Goal: Transaction & Acquisition: Purchase product/service

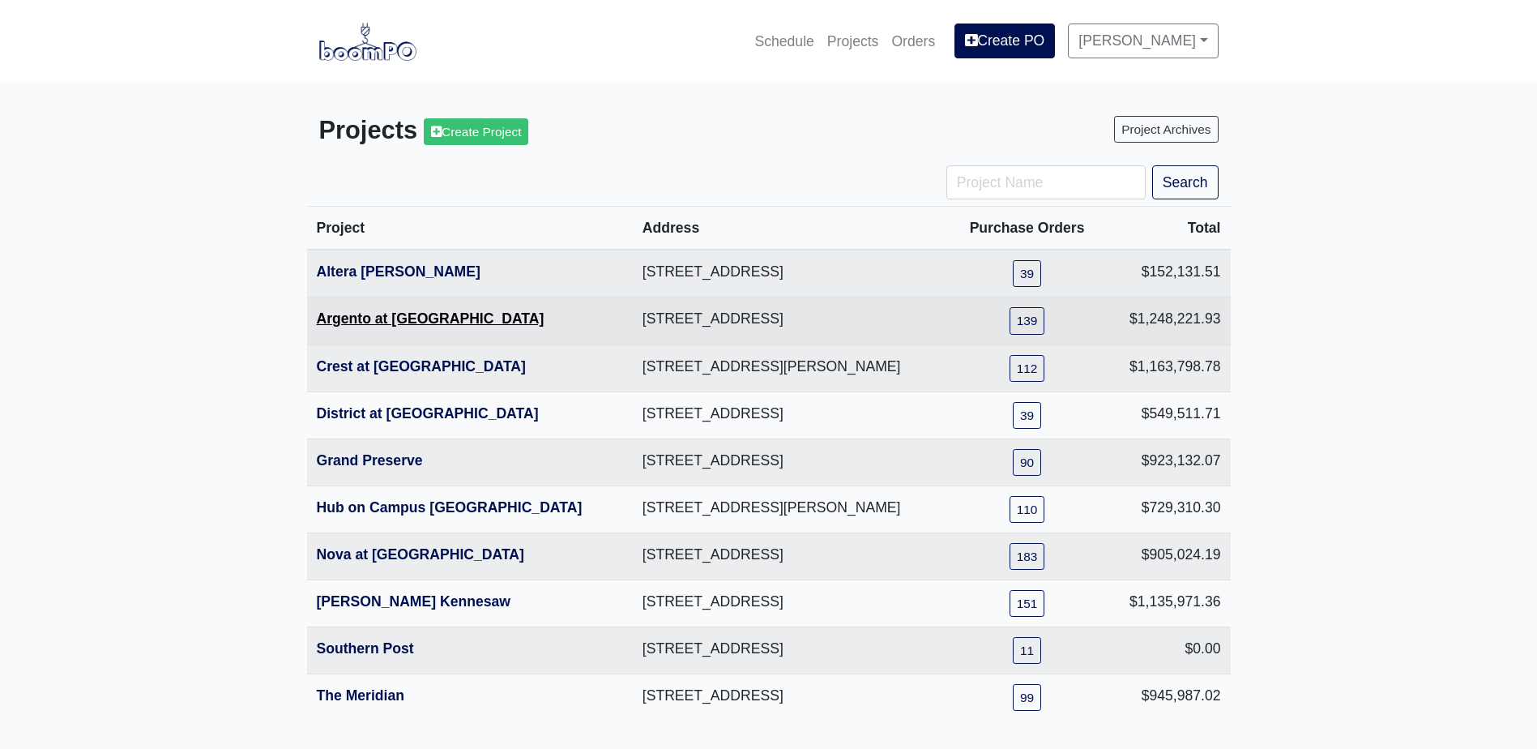
click at [423, 314] on link "Argento at [GEOGRAPHIC_DATA]" at bounding box center [431, 318] width 228 height 16
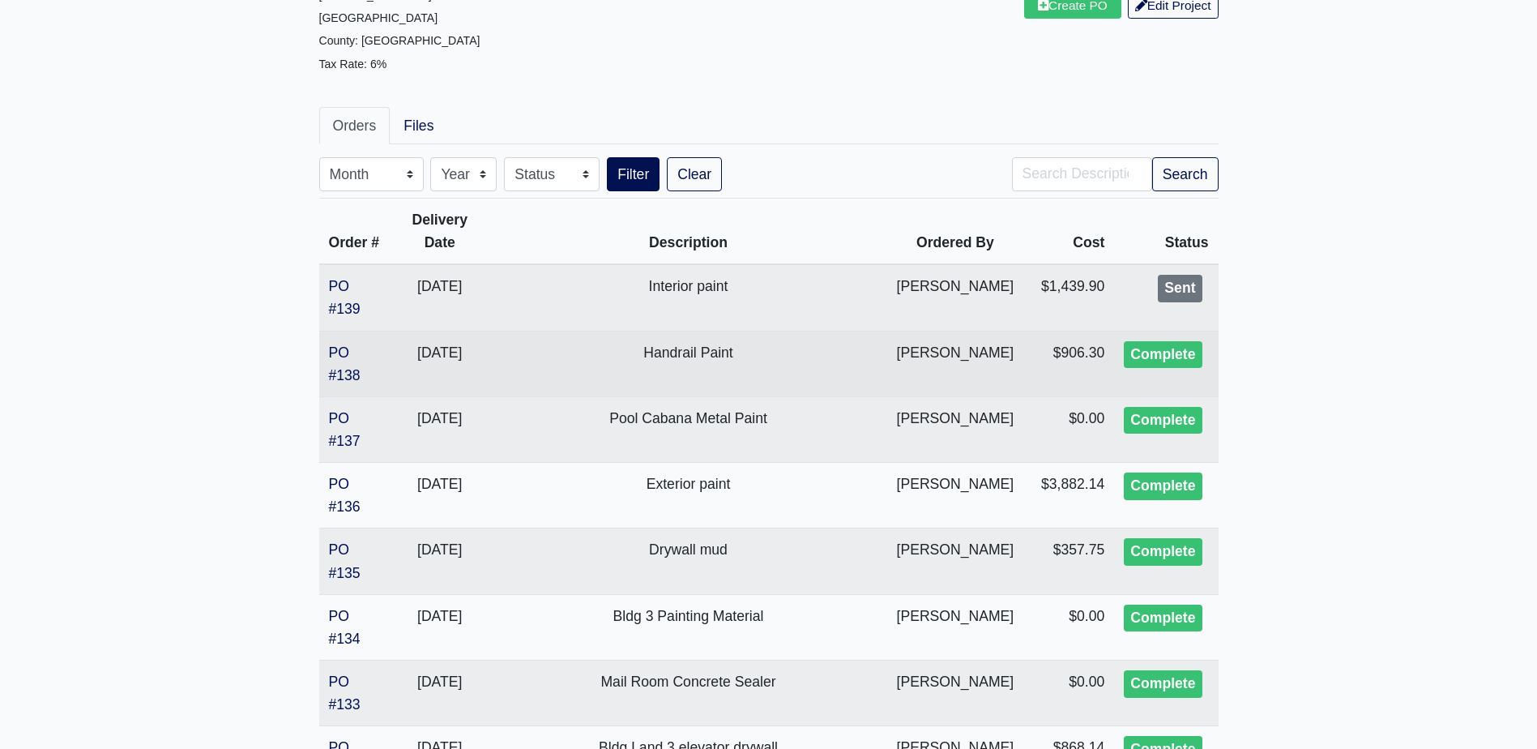
scroll to position [162, 0]
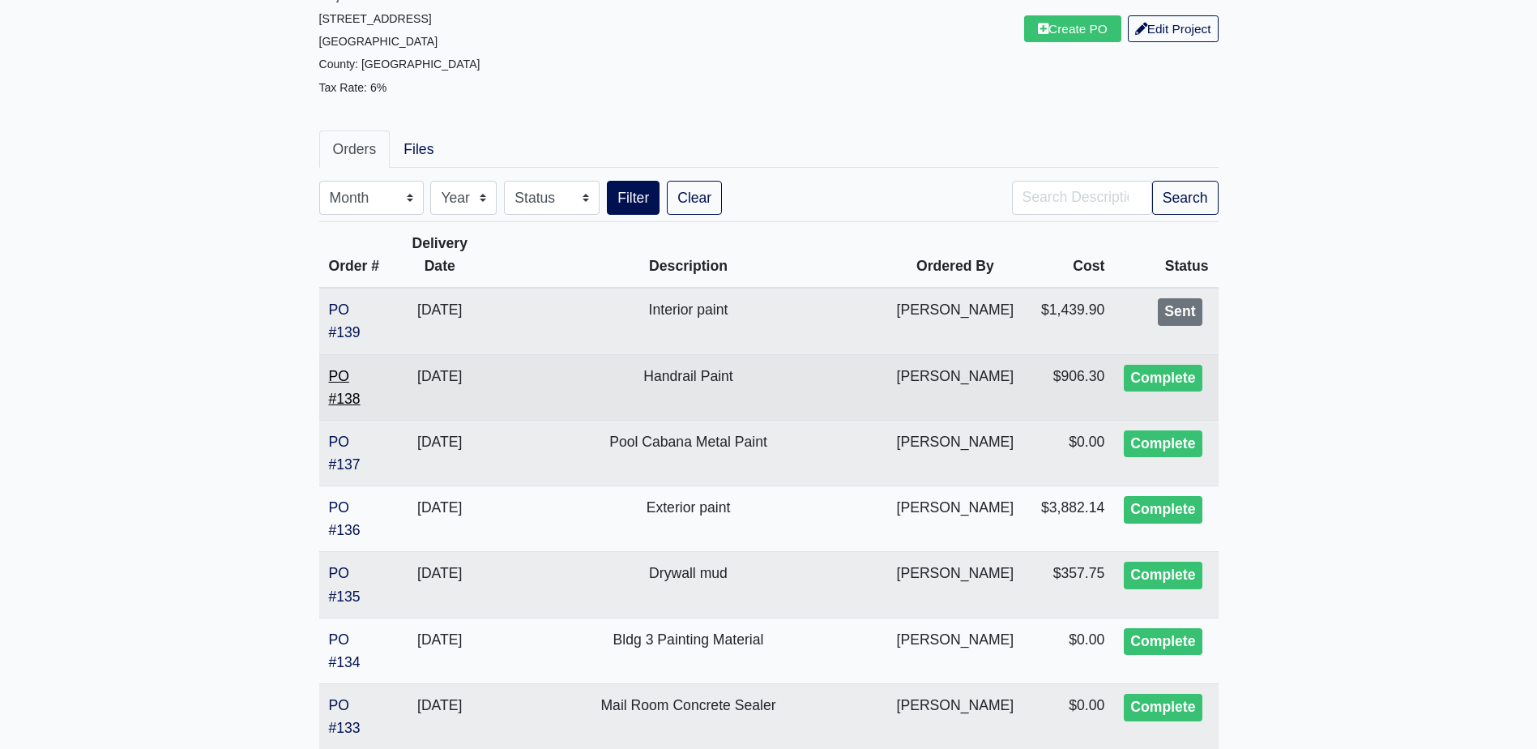
click at [344, 378] on link "PO #138" at bounding box center [345, 387] width 32 height 39
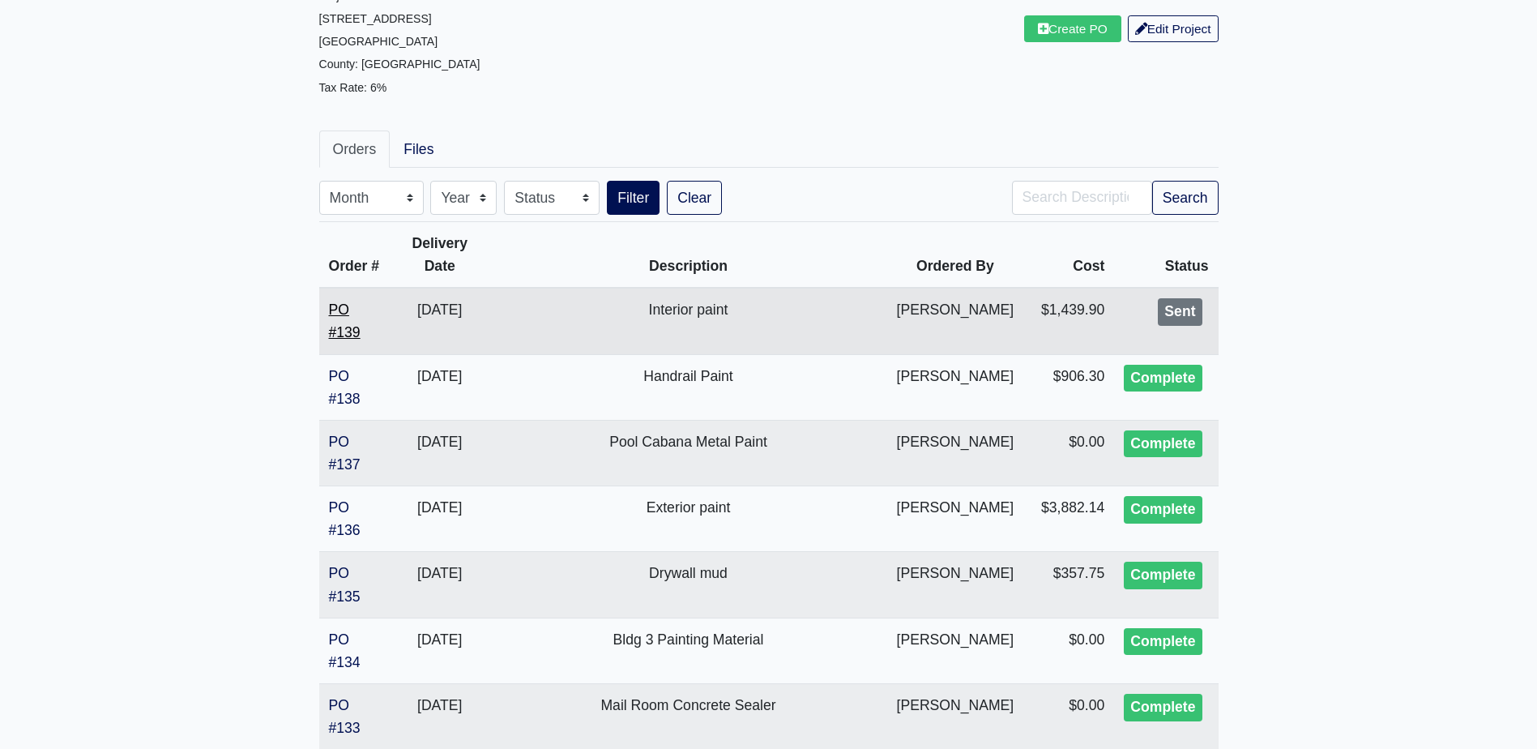
click at [337, 331] on link "PO #139" at bounding box center [345, 320] width 32 height 39
click at [340, 434] on link "PO #137" at bounding box center [345, 453] width 32 height 39
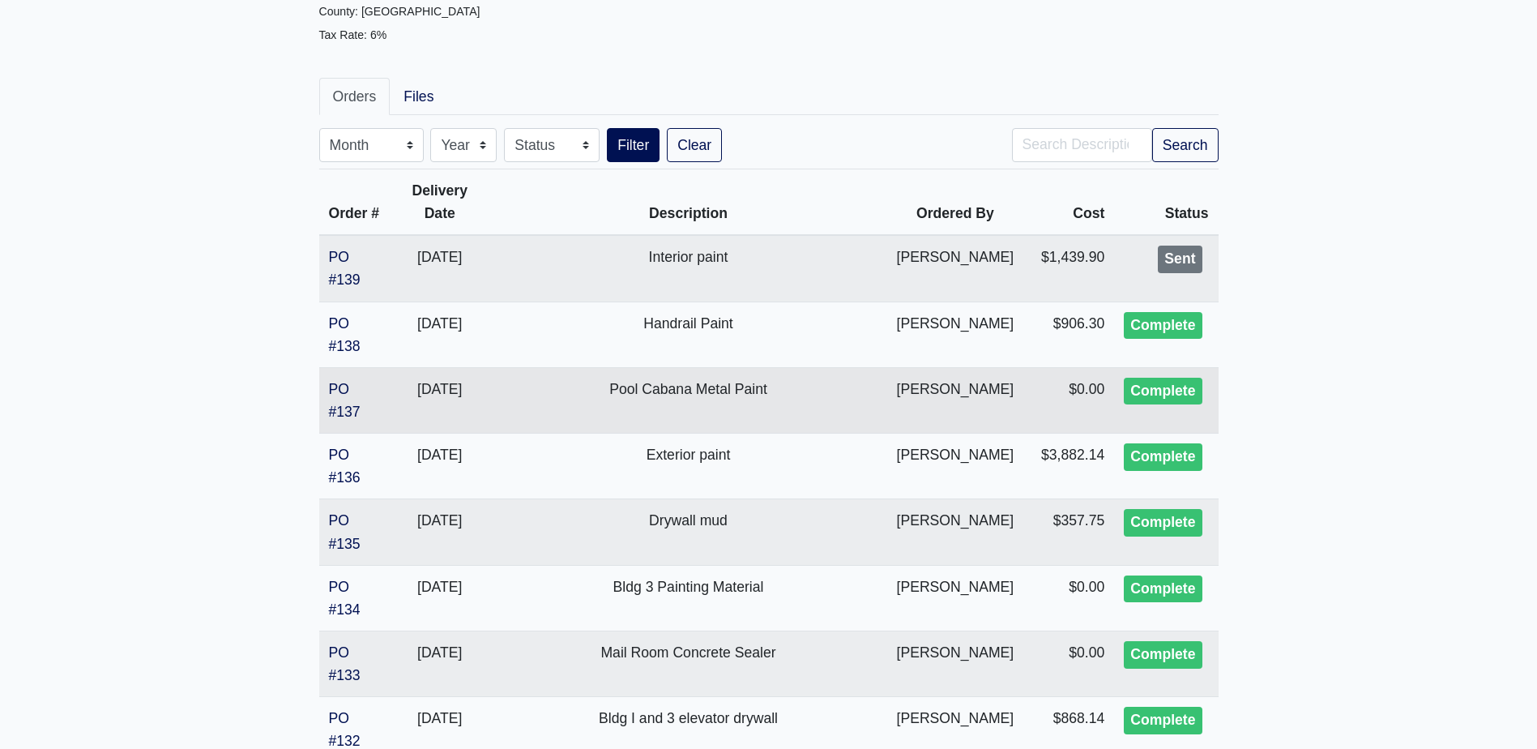
scroll to position [243, 0]
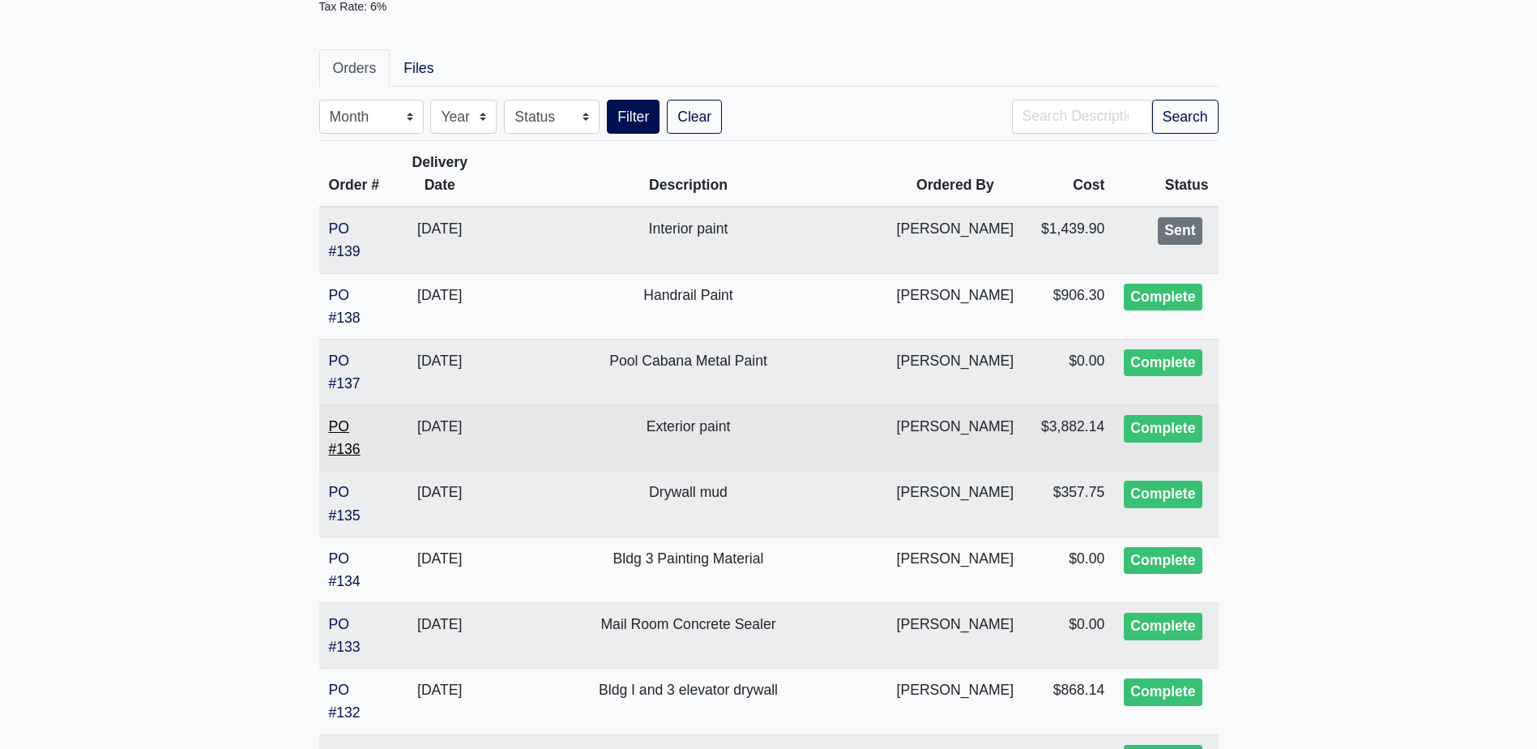
click at [336, 428] on link "PO #136" at bounding box center [345, 437] width 32 height 39
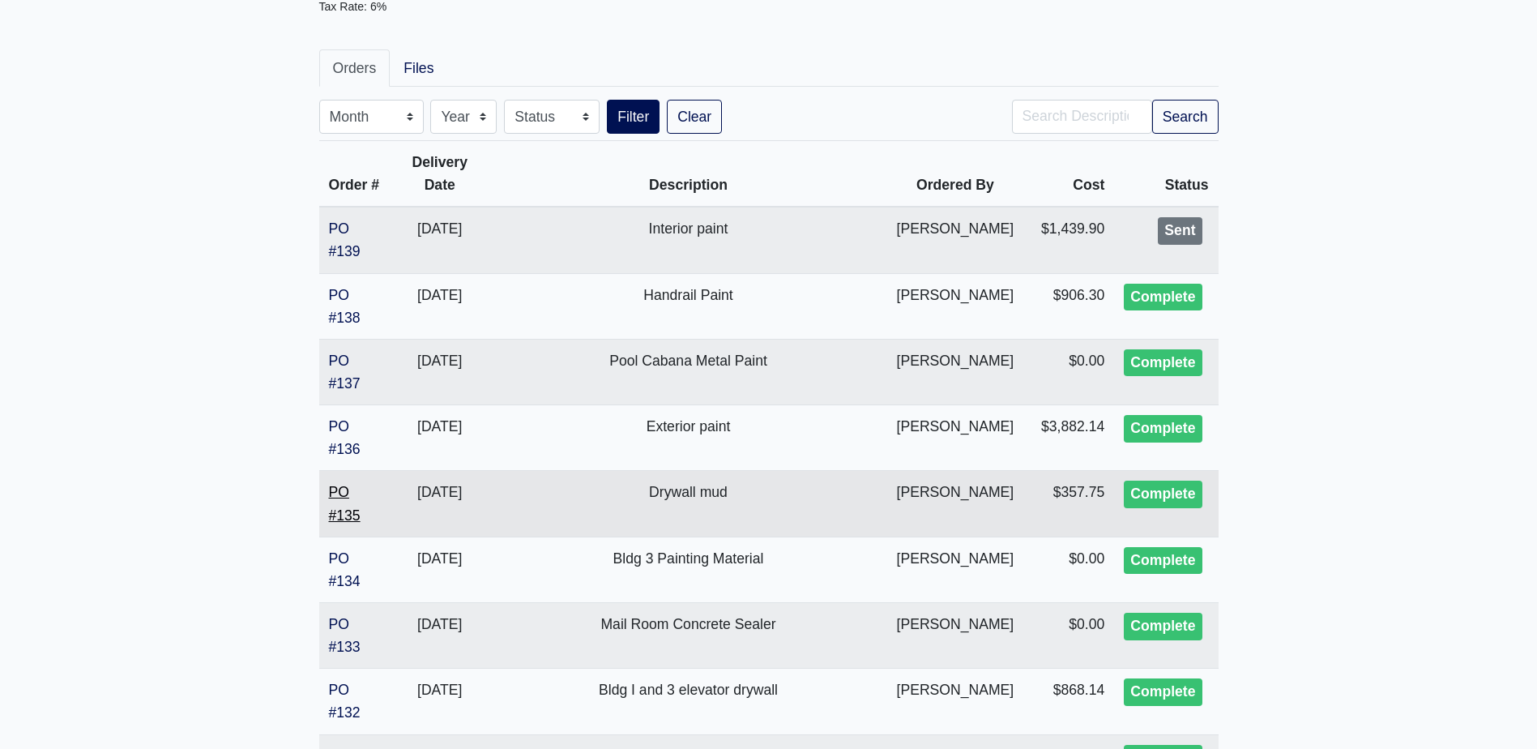
click at [347, 515] on link "PO #135" at bounding box center [345, 503] width 32 height 39
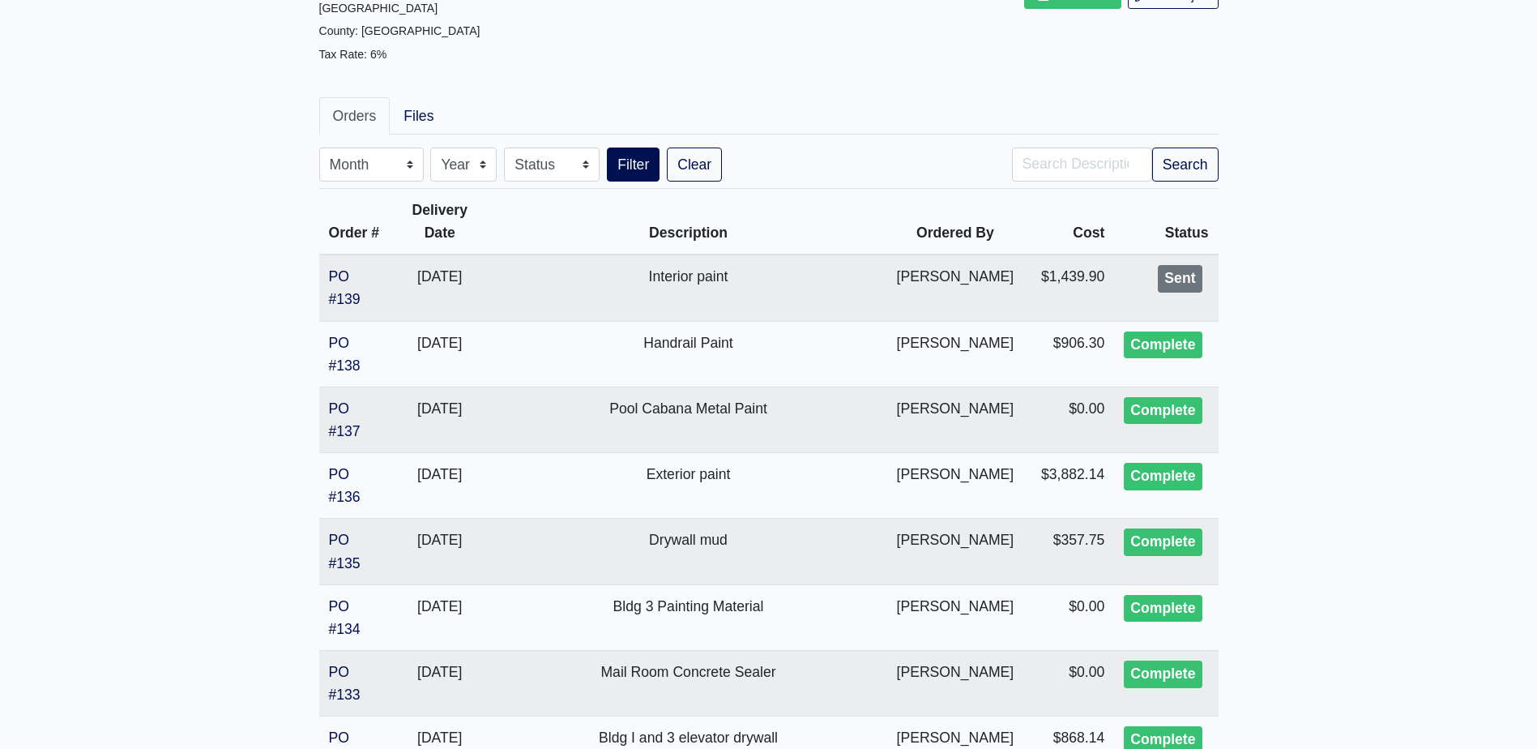
scroll to position [0, 0]
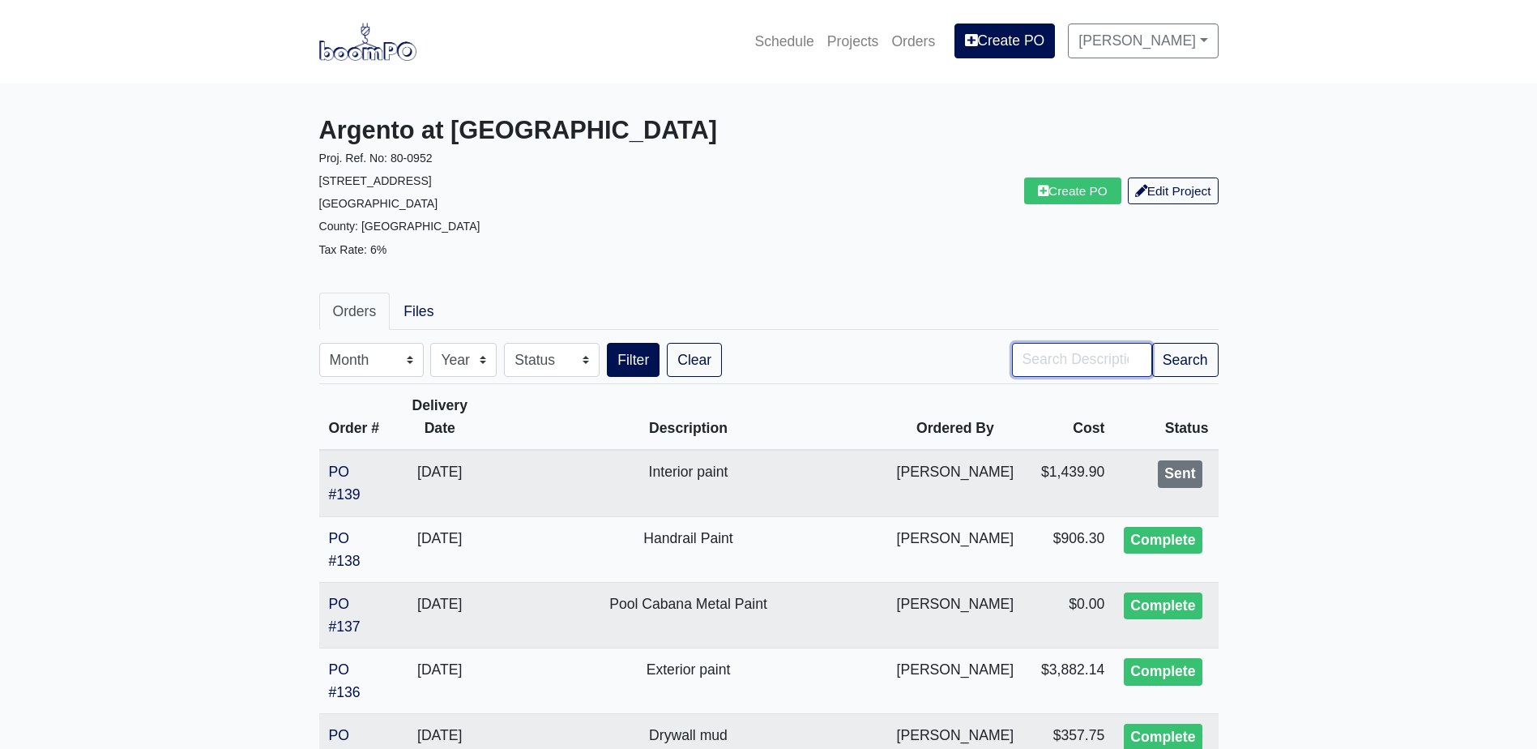
click at [1015, 363] on input "Search" at bounding box center [1082, 360] width 140 height 34
type input "CIP"
click at [607, 343] on button "Filter" at bounding box center [633, 360] width 53 height 34
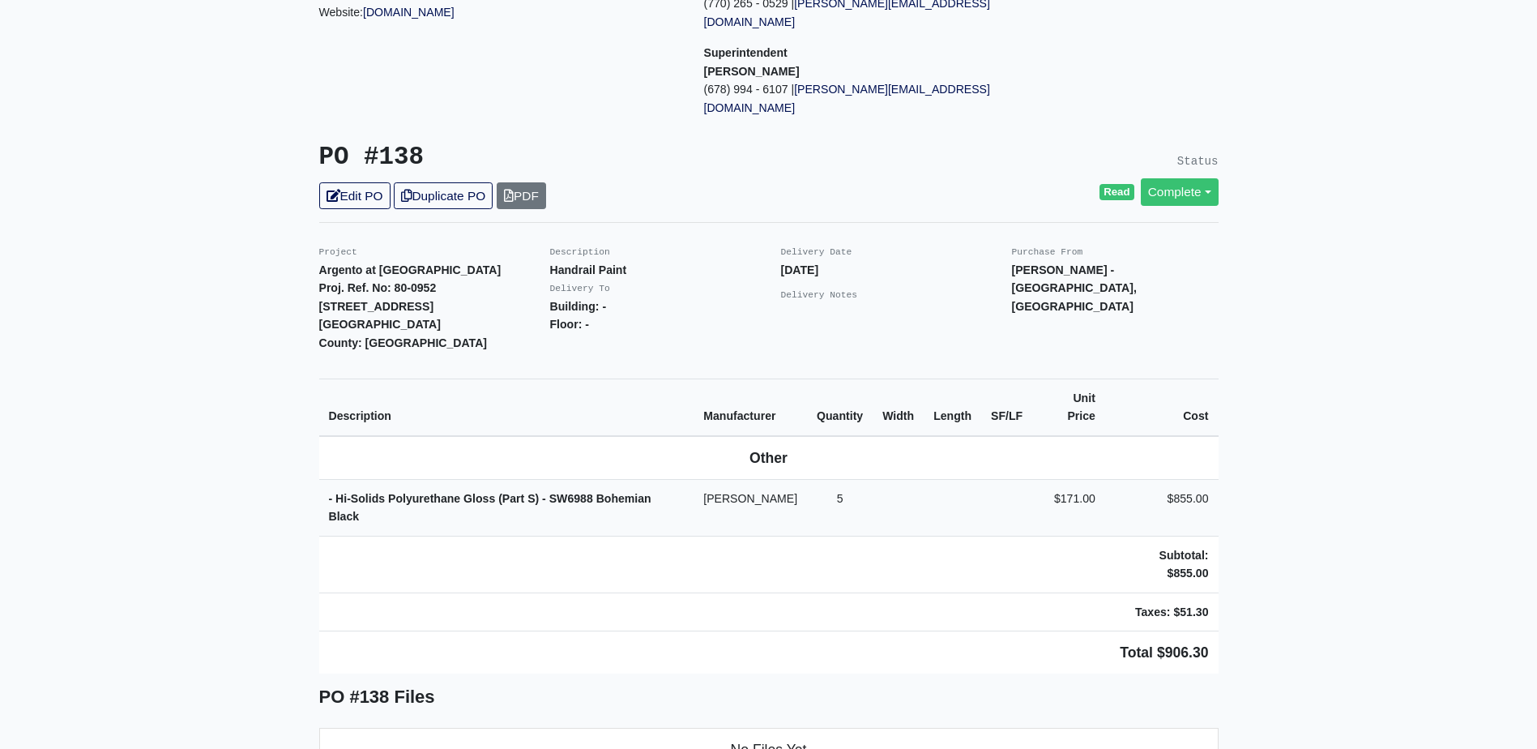
scroll to position [243, 0]
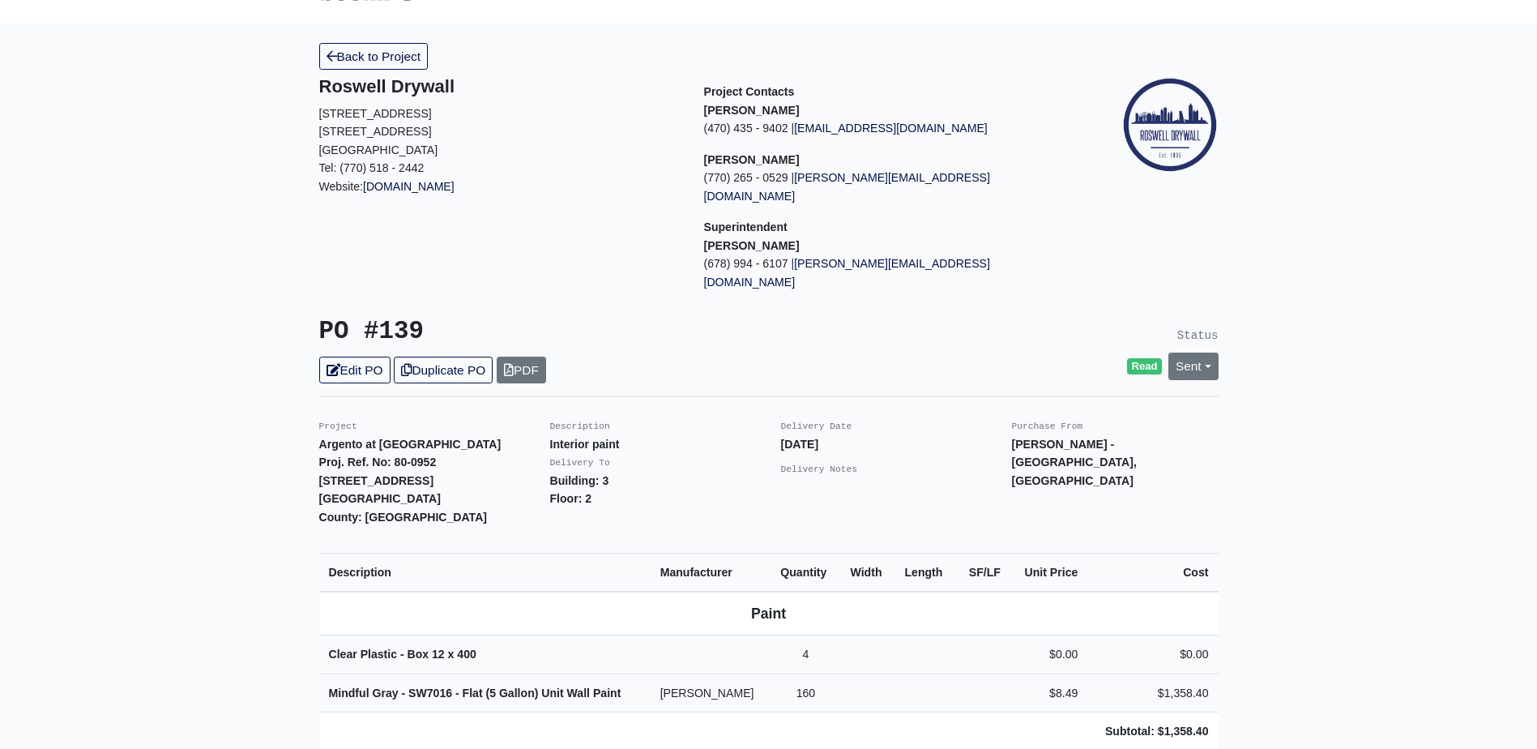
scroll to position [162, 0]
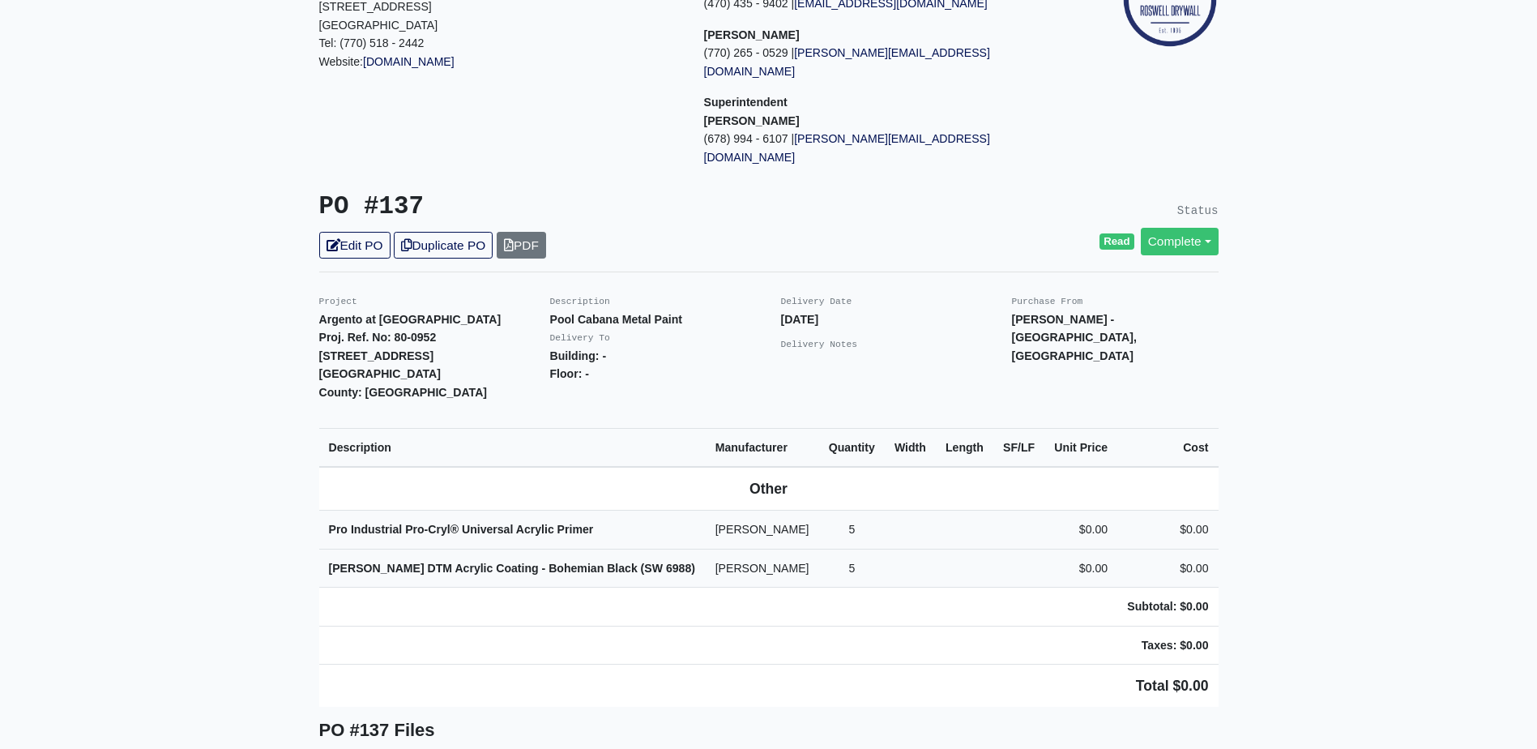
scroll to position [243, 0]
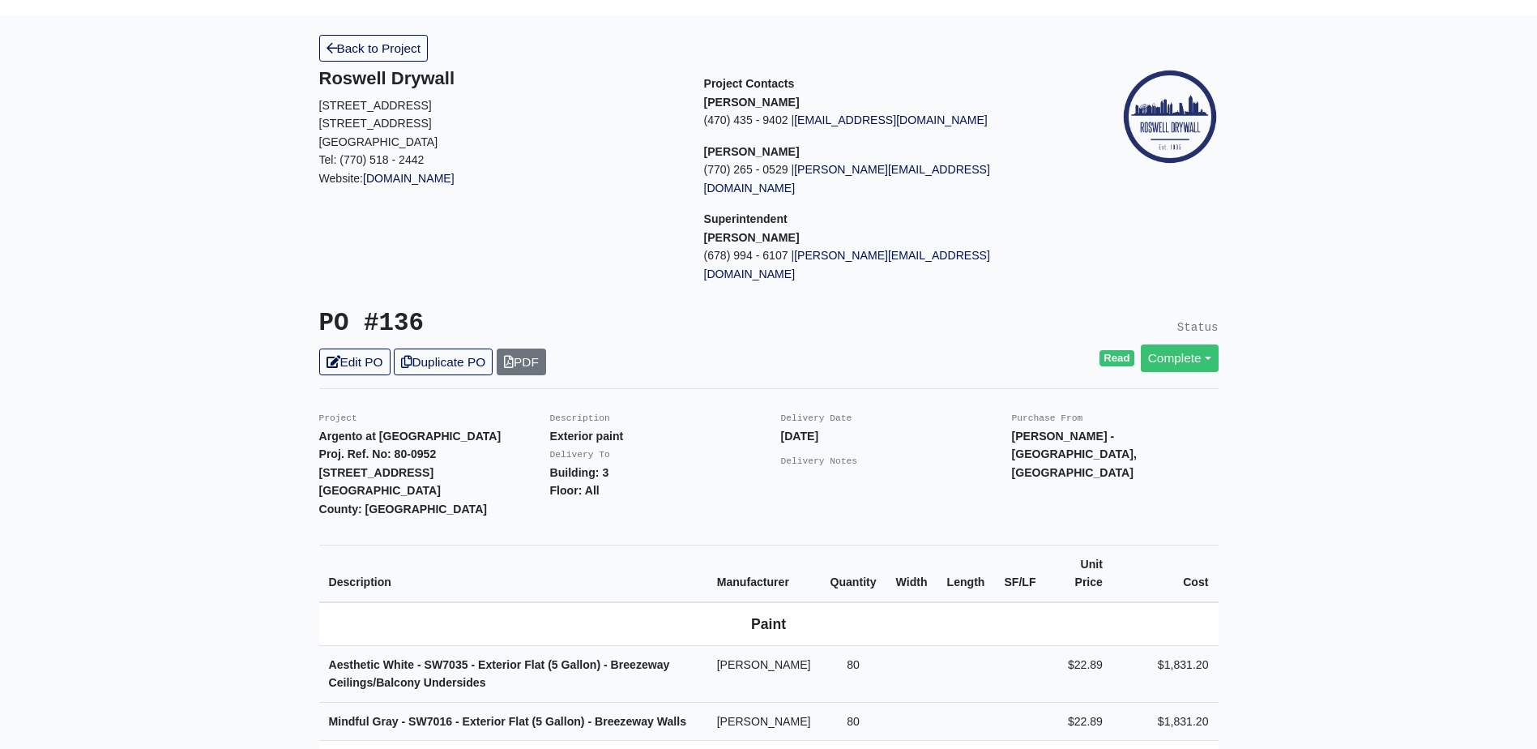
scroll to position [324, 0]
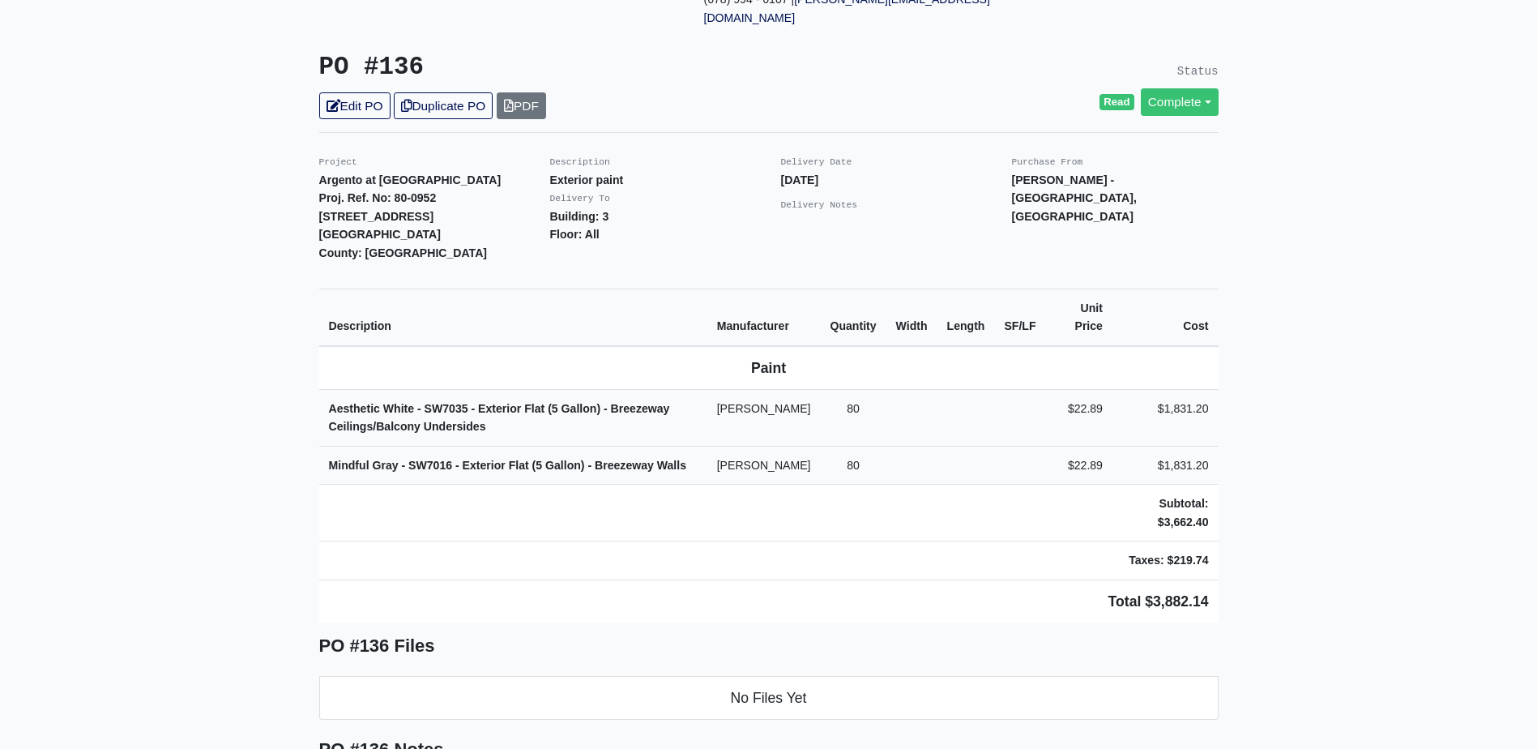
drag, startPoint x: 0, startPoint y: 0, endPoint x: 263, endPoint y: 426, distance: 501.1
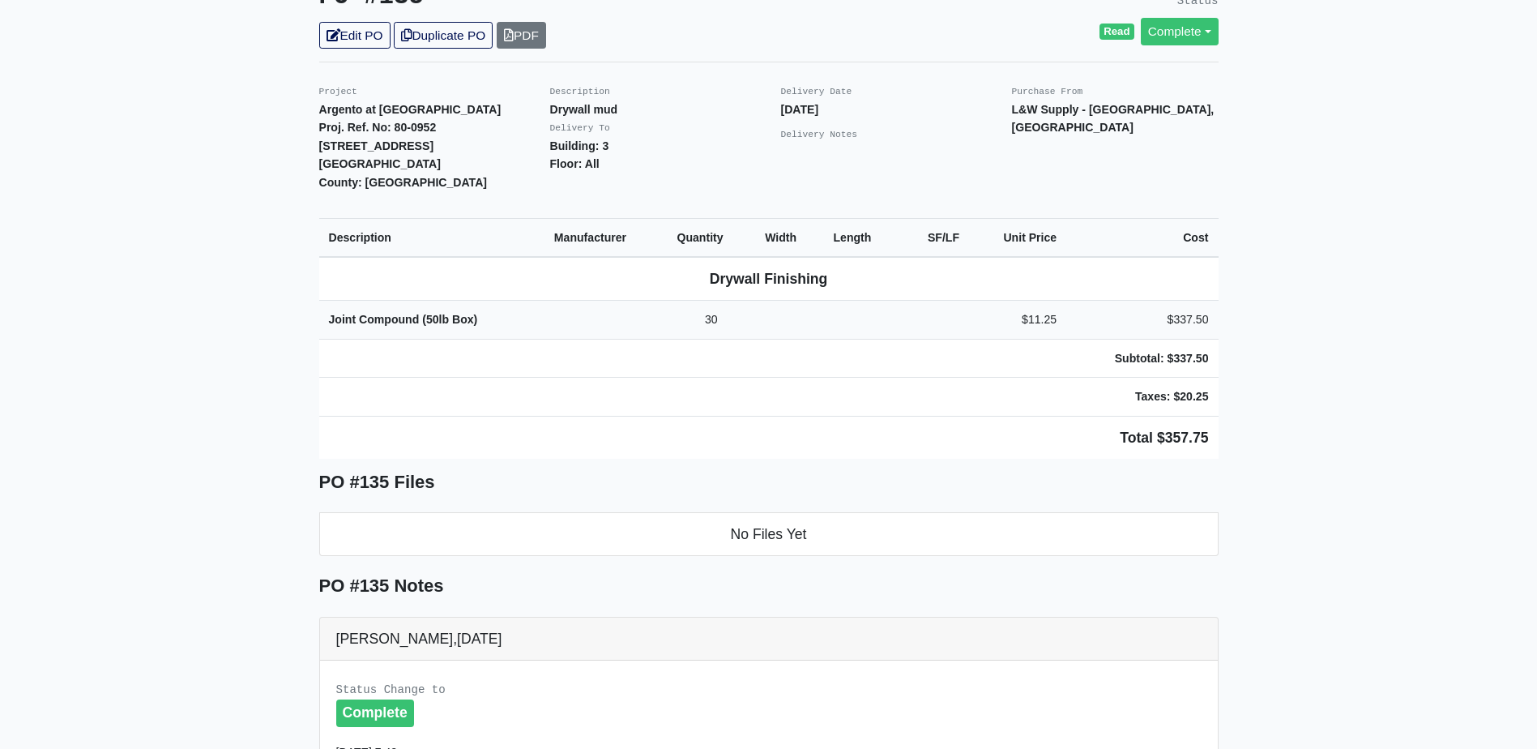
scroll to position [405, 0]
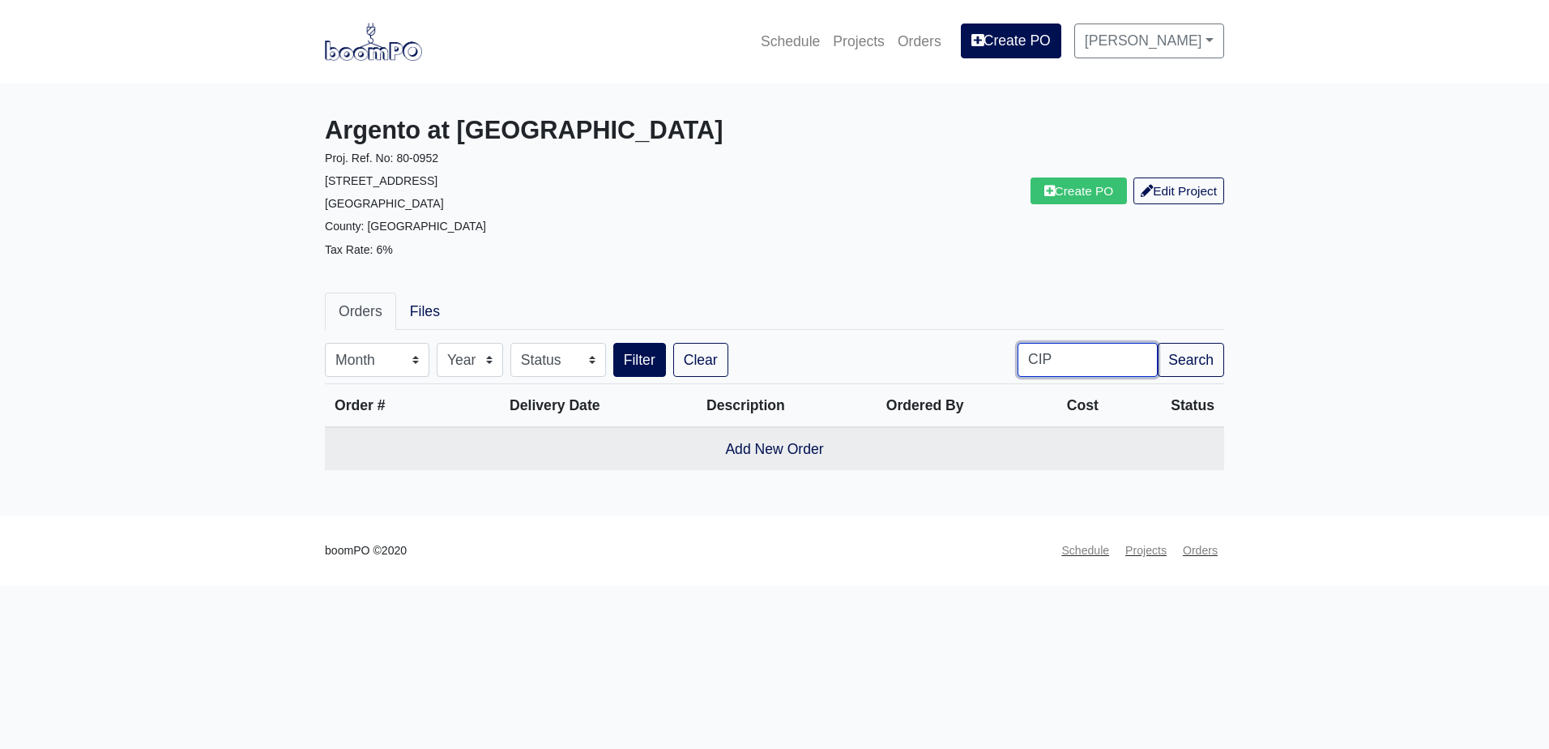
click at [1088, 368] on input "CIP" at bounding box center [1088, 360] width 140 height 34
click at [1141, 360] on input "CIP" at bounding box center [1088, 360] width 140 height 34
click at [1051, 198] on link "Create PO" at bounding box center [1079, 190] width 97 height 27
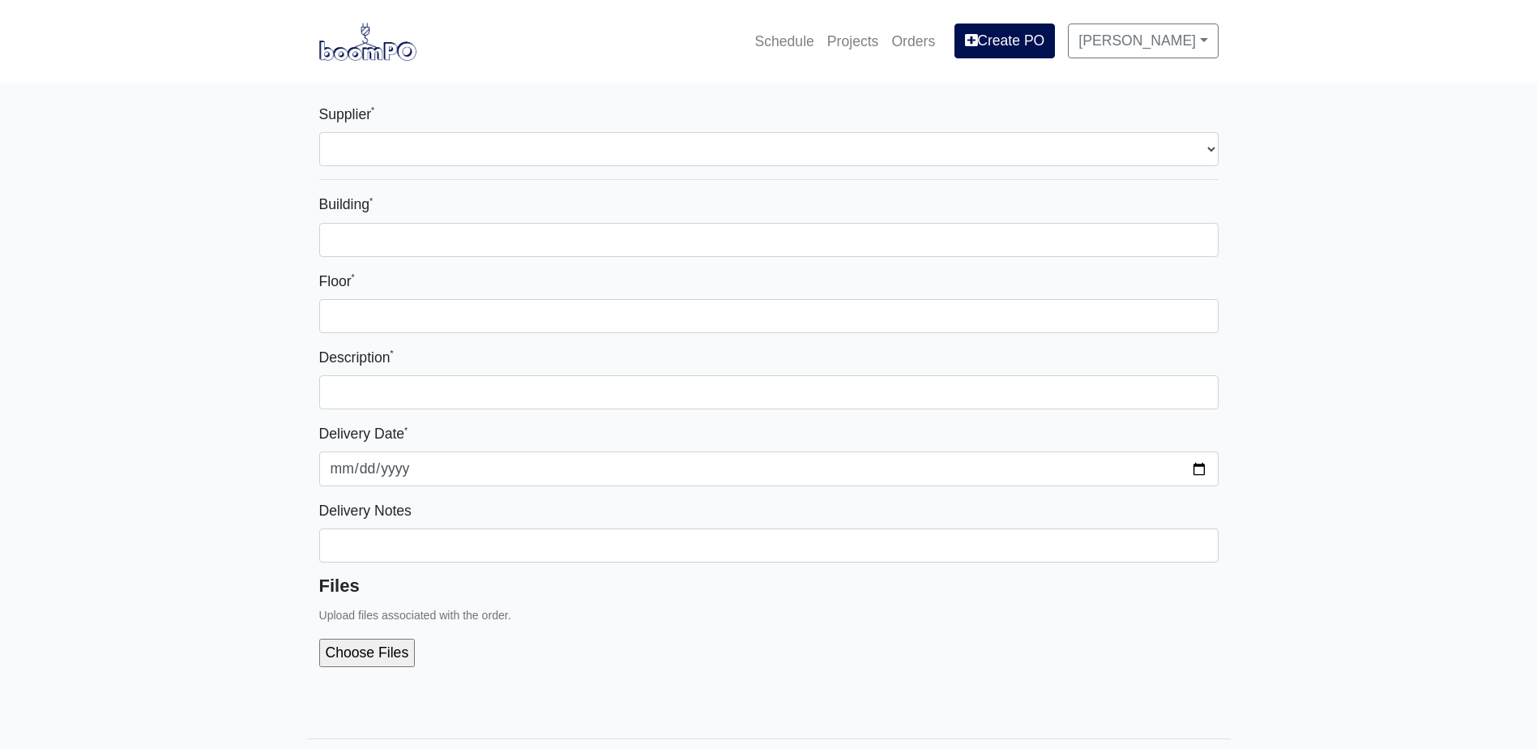
select select
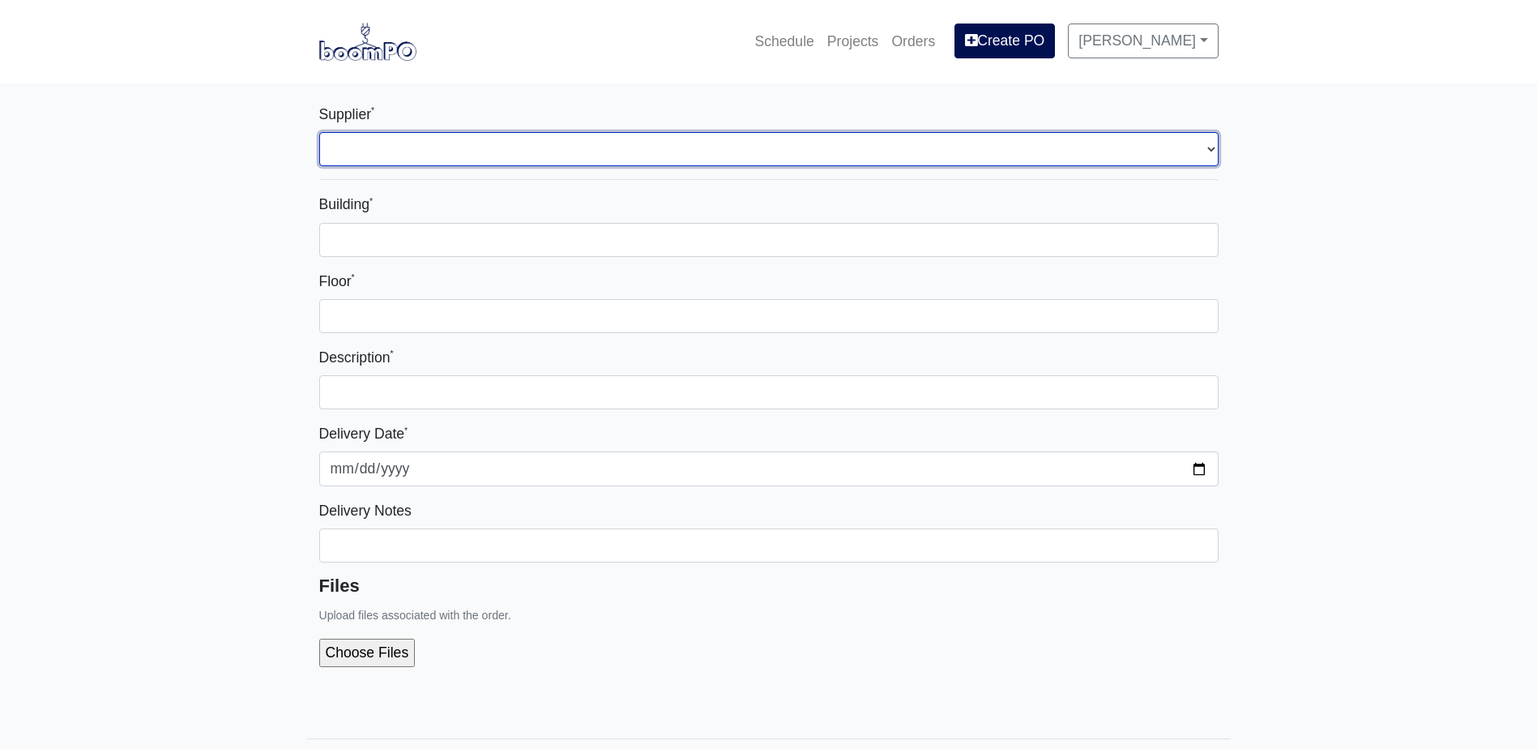
click at [434, 143] on select "Select one... L&W Supply - Mableton, GA Grabber Construction Products - Atlanta…" at bounding box center [769, 149] width 900 height 34
select select "848"
click at [319, 132] on select "Select one... L&W Supply - Mableton, GA Grabber Construction Products - Atlanta…" at bounding box center [769, 149] width 900 height 34
select select
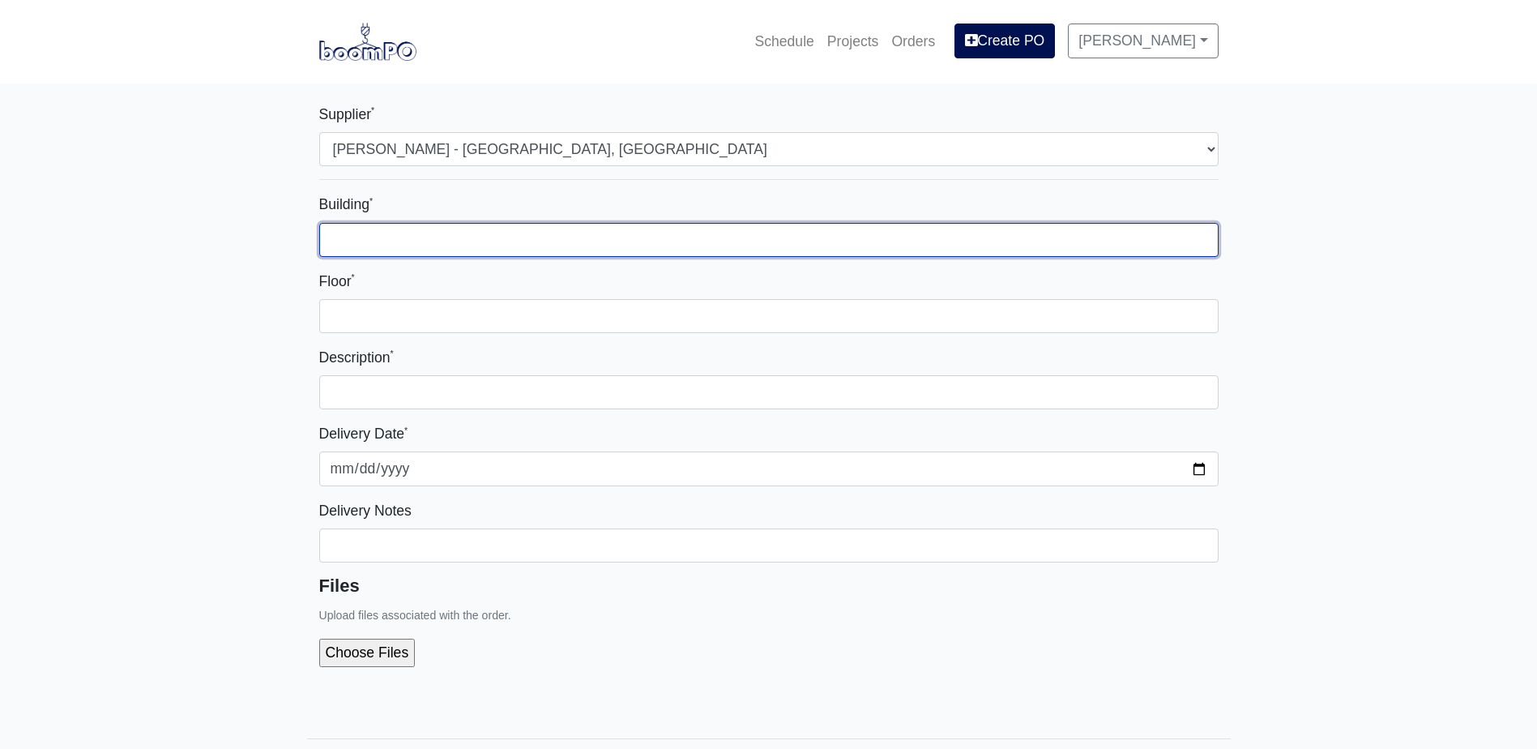
click at [447, 238] on input "Building *" at bounding box center [769, 240] width 900 height 34
type input "-"
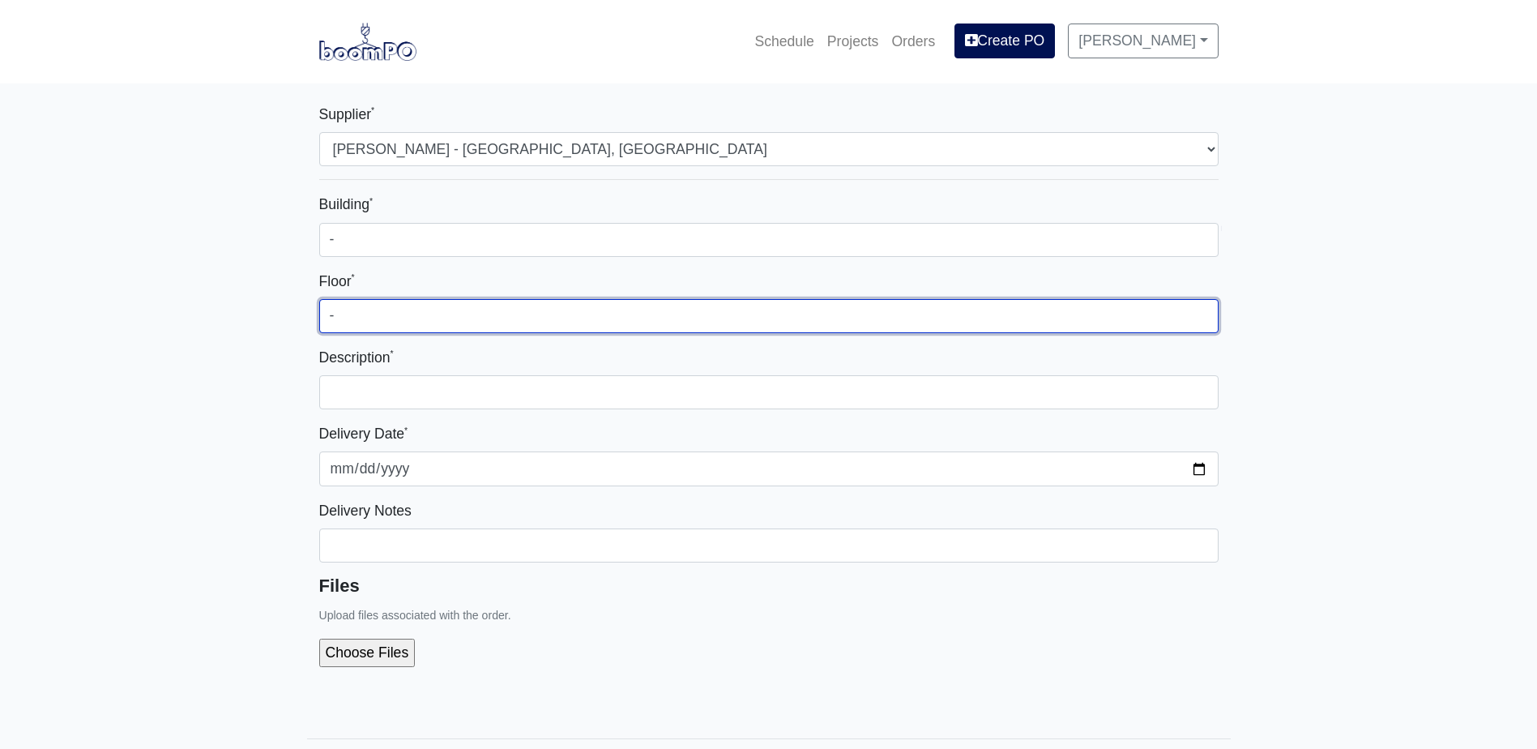
type input "-"
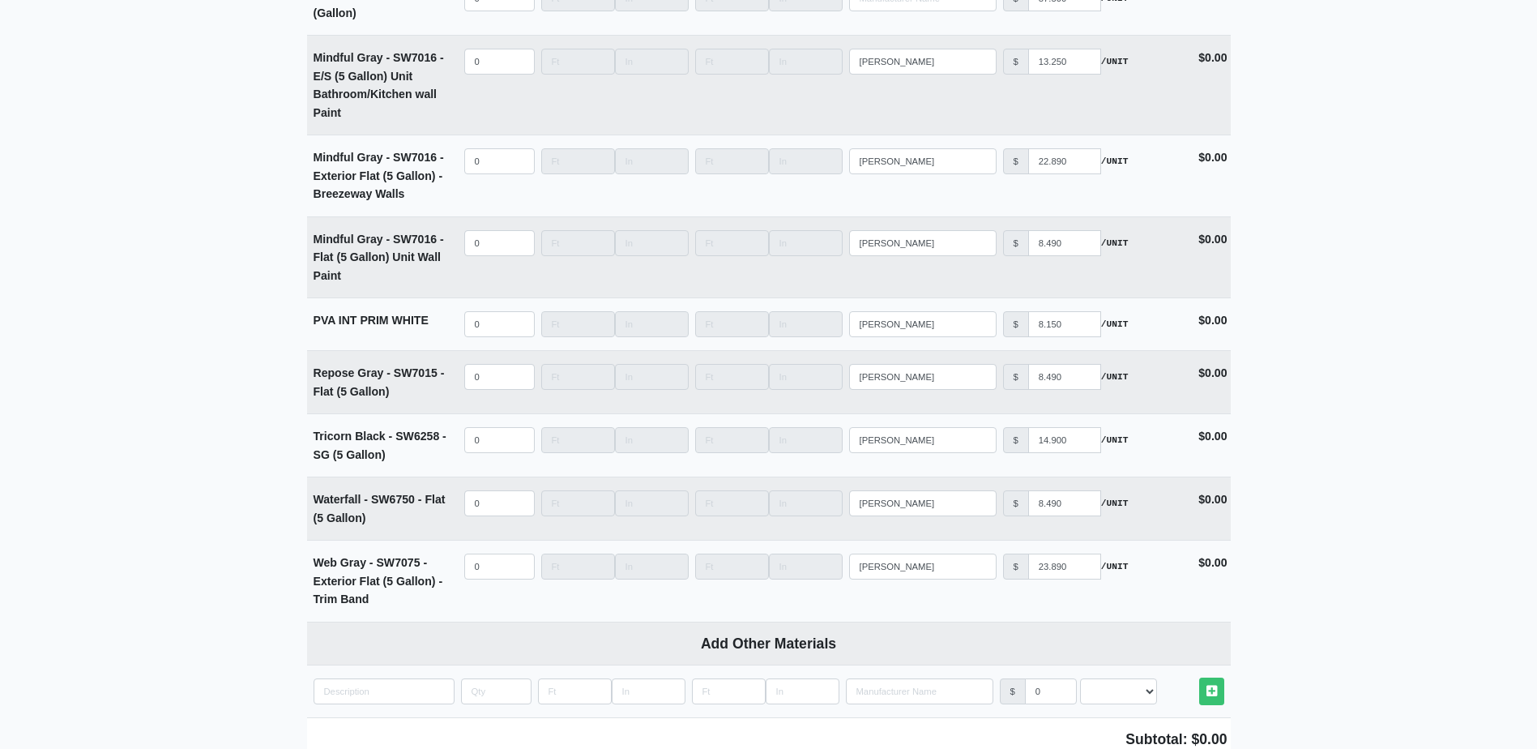
scroll to position [3848, 0]
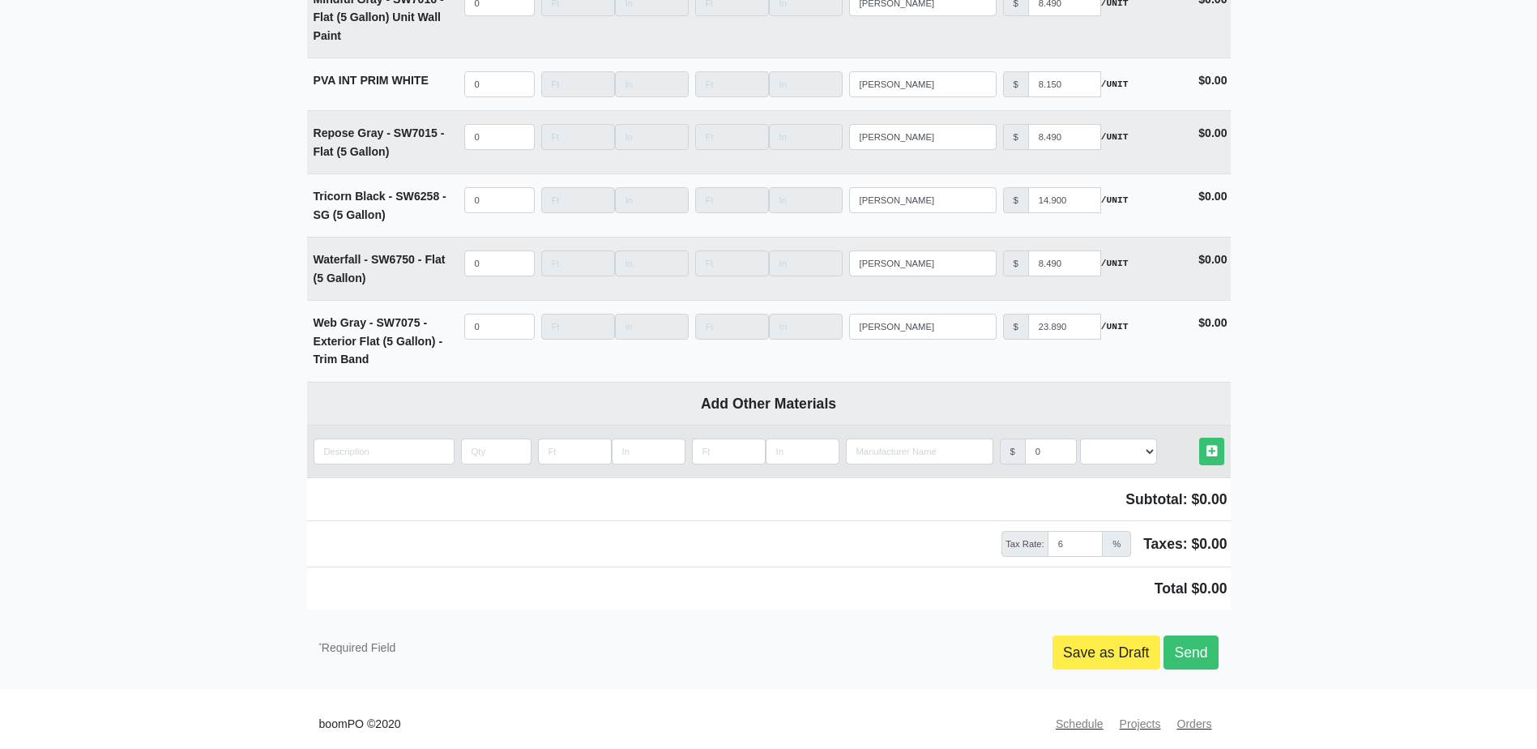
type input "CIP Wall Primer & Amenity Ceiling Paint"
click at [356, 447] on input "quantity" at bounding box center [384, 451] width 141 height 26
type input "C"
select select
type input "CI"
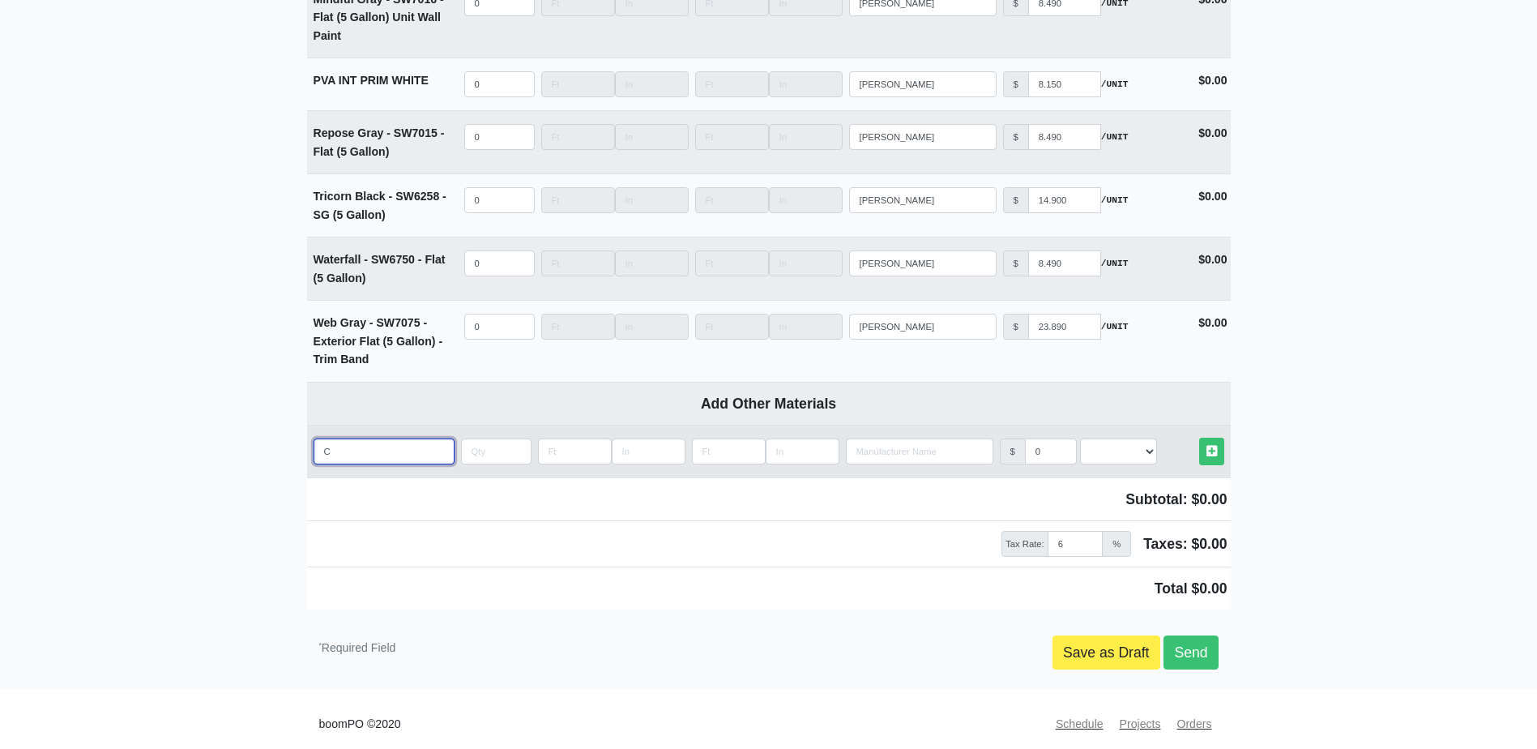
select select
type input "CIP"
select select
type input "CIP"
select select
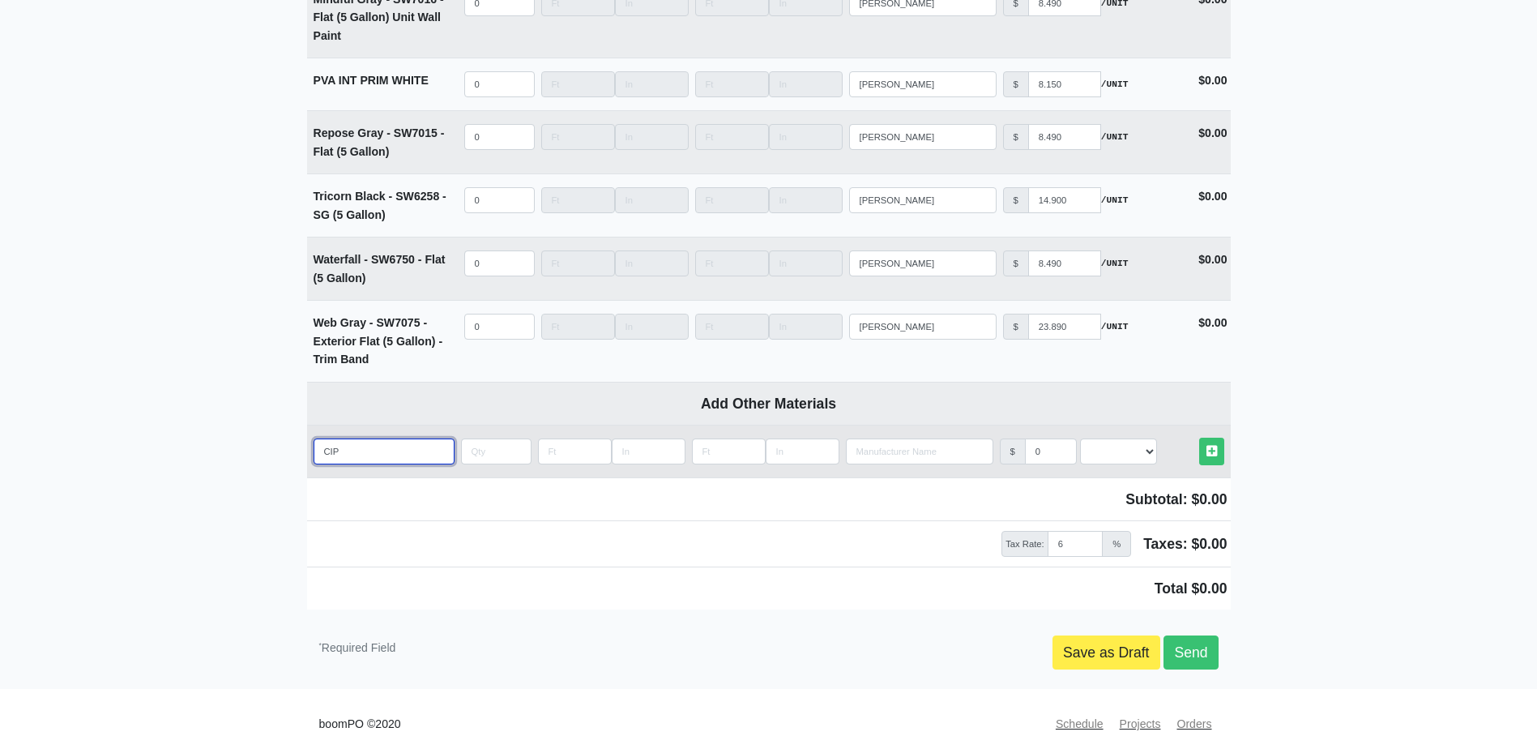
type input "CIP P"
select select
type input "CIP Pr"
select select
type input "CIP Pri"
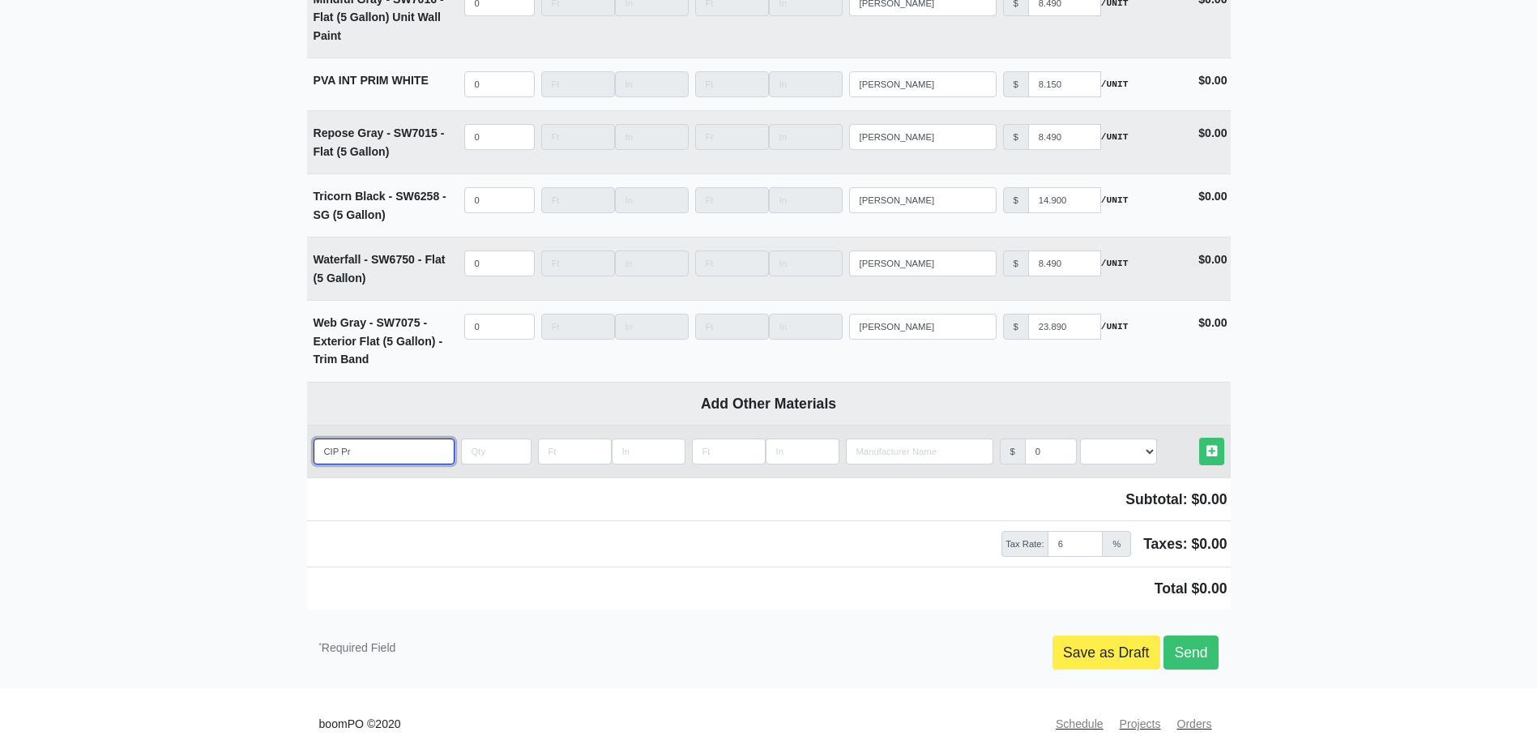
select select
type input "CIP Prim"
select select
type input "CIP Prime"
select select
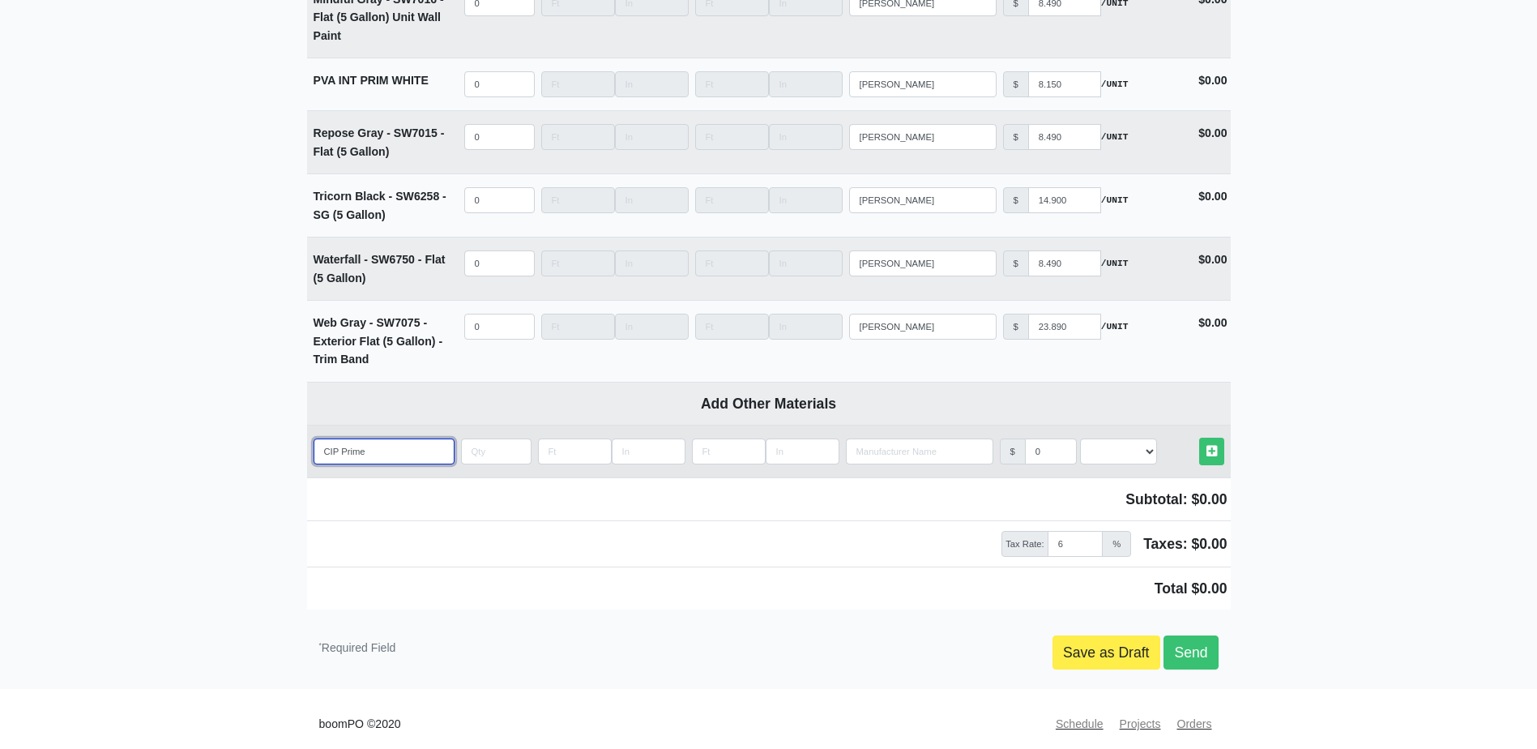
type input "CIP Primer"
select select
type input "CIP Primer"
select select
type input "CIP Primer -"
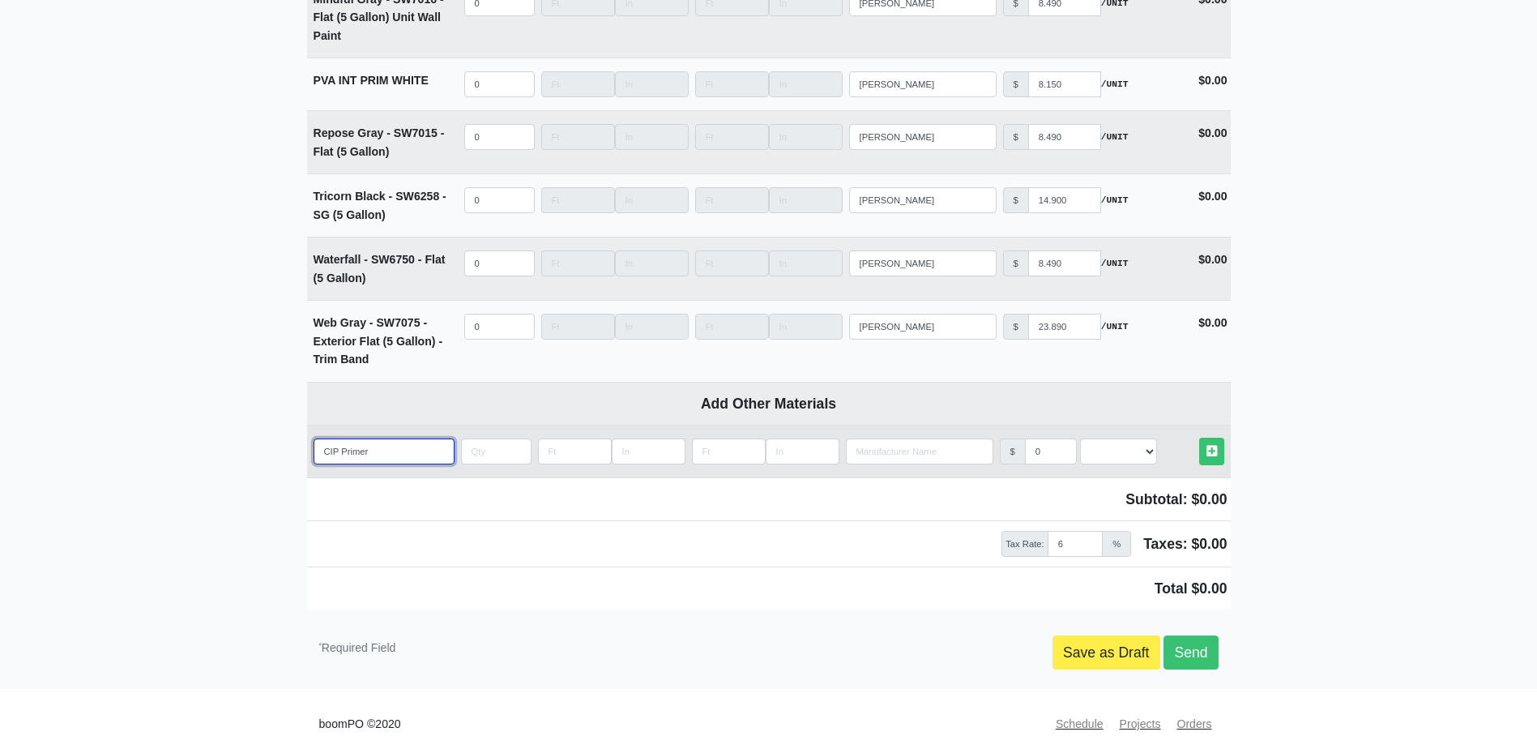
select select
type input "CIP Primer"
select select
type input "CIP Primer"
type input "5"
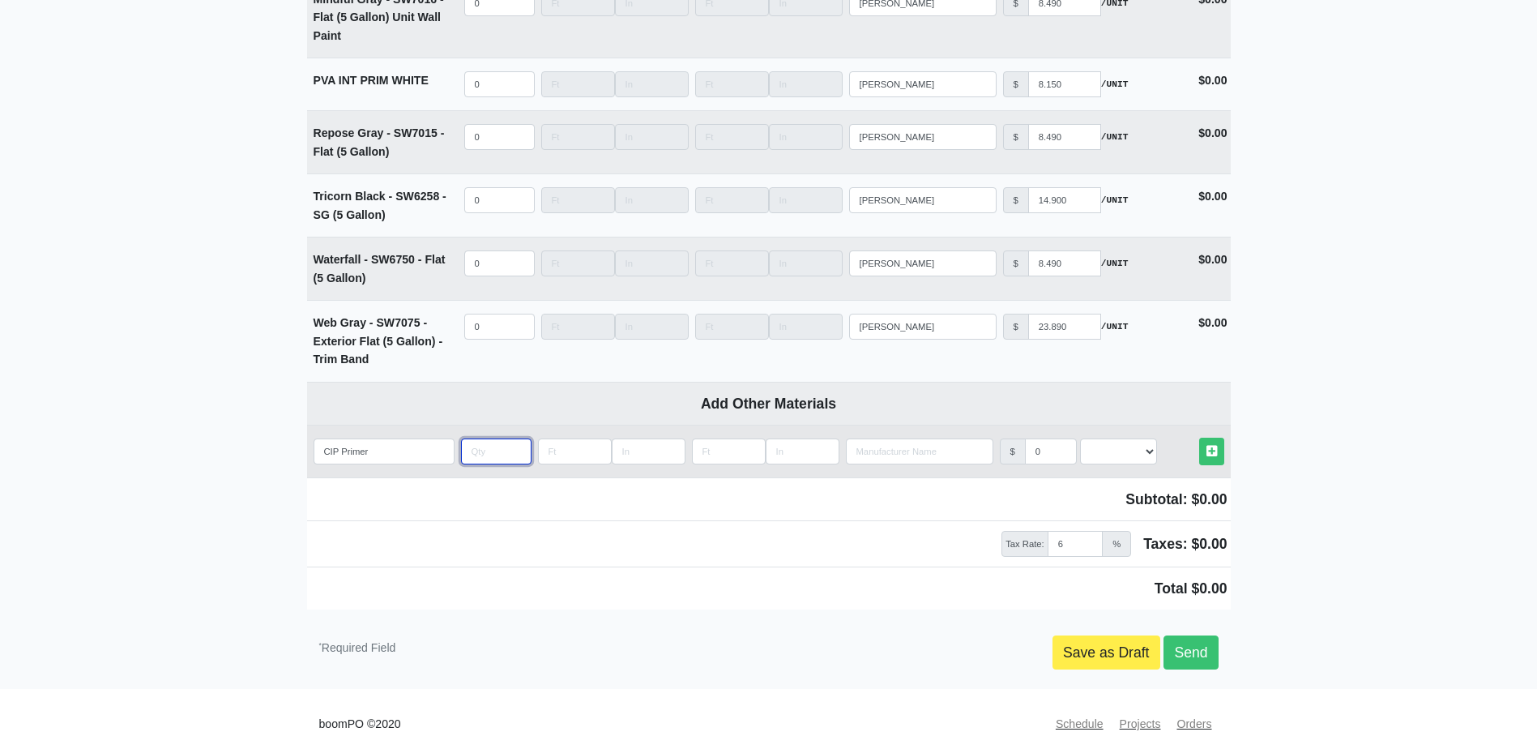
select select
type input "5"
select select "2"
click at [1199, 438] on link "Other Materials" at bounding box center [1211, 451] width 25 height 27
select select
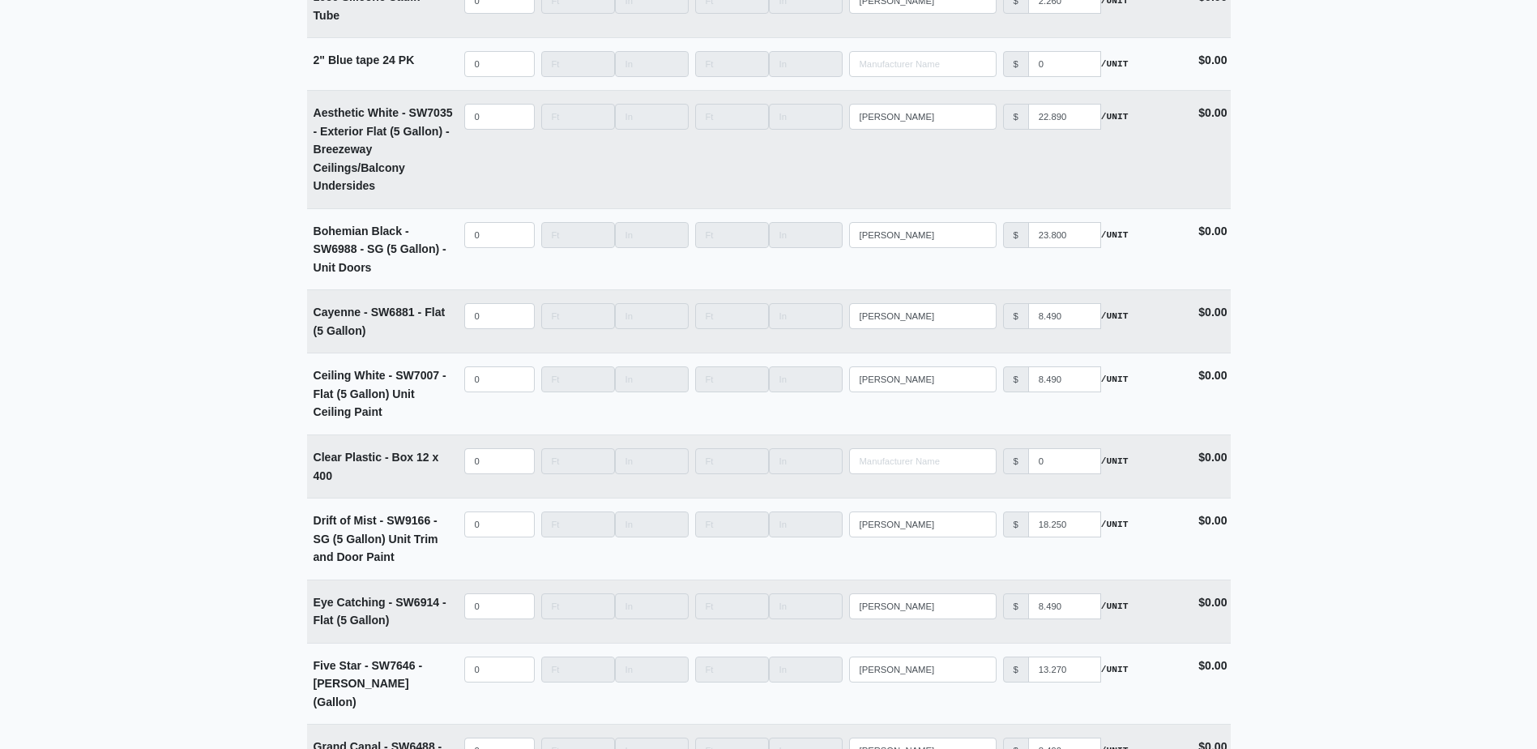
scroll to position [2891, 0]
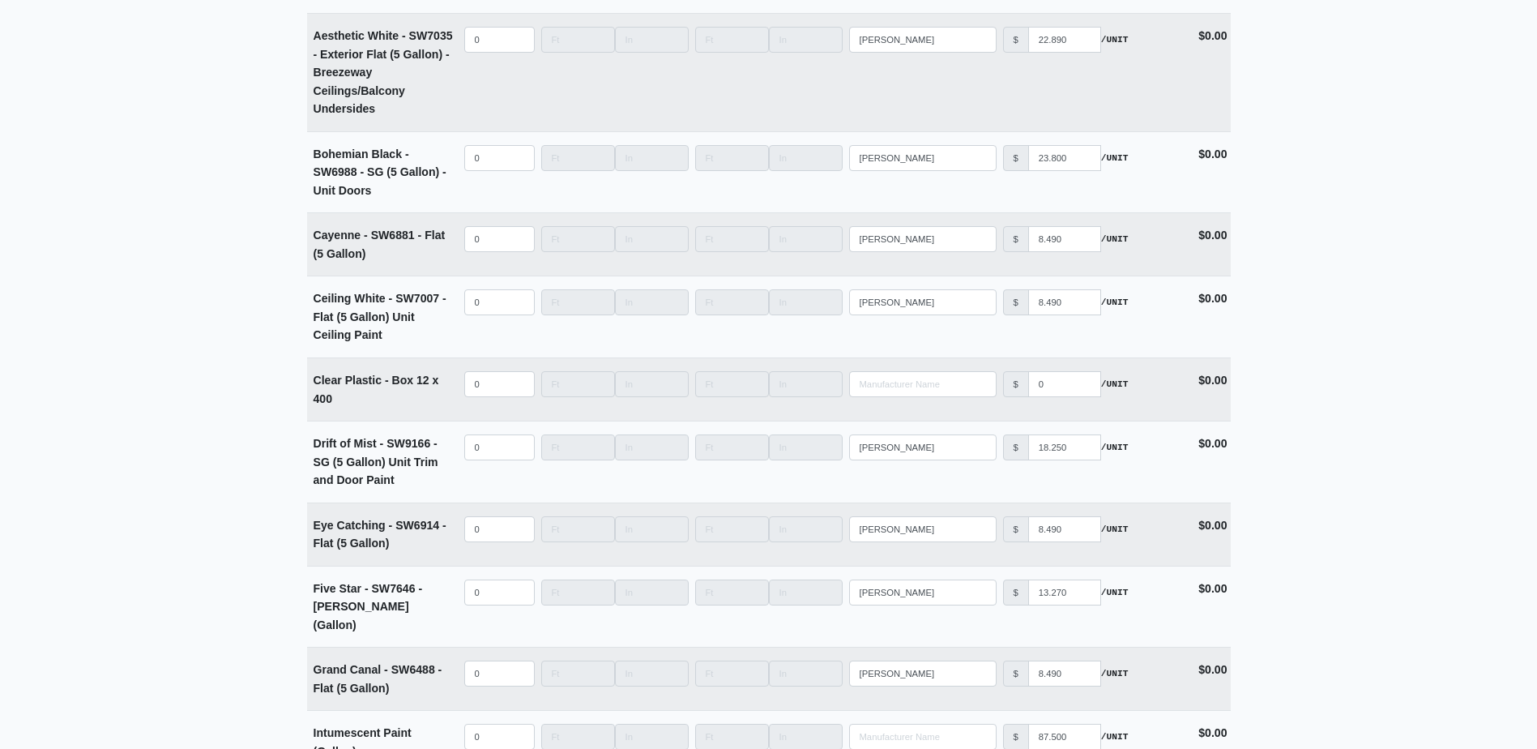
scroll to position [3134, 0]
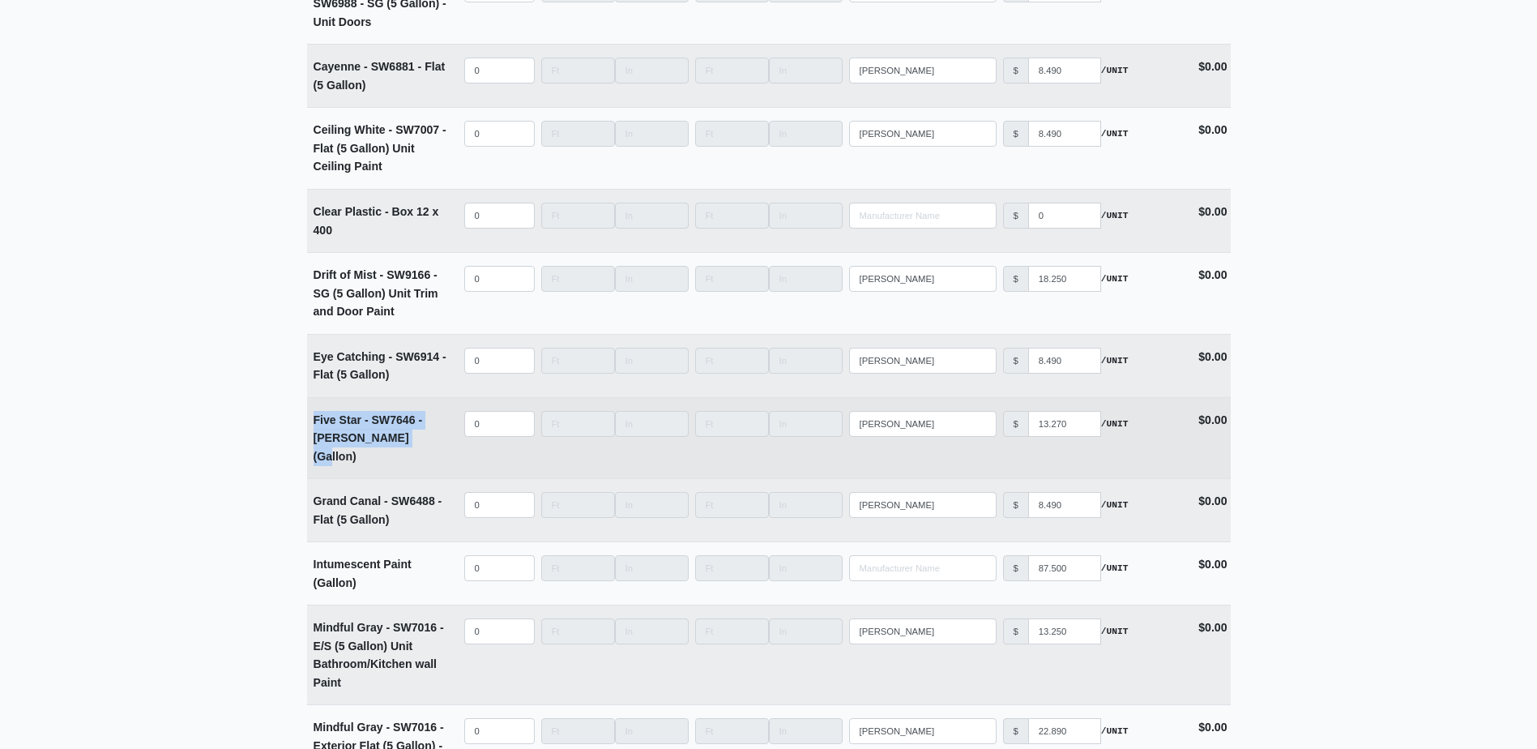
drag, startPoint x: 314, startPoint y: 427, endPoint x: 428, endPoint y: 450, distance: 115.7
click at [428, 450] on div "Five Star - SW7646 - Eggshell (Gallon)" at bounding box center [384, 438] width 141 height 55
copy strong "Five Star - SW7646 - Eggshell (Gallon)"
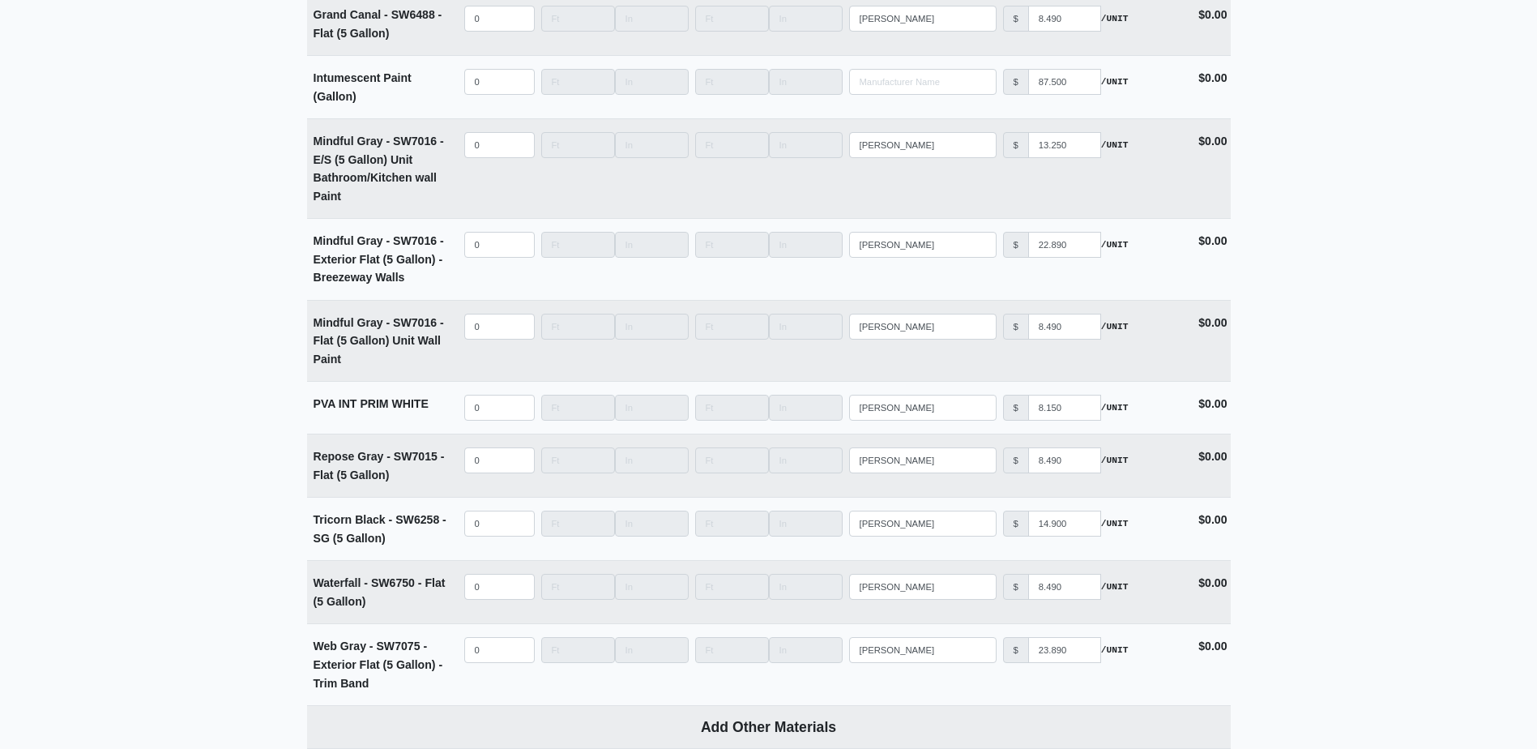
scroll to position [3945, 0]
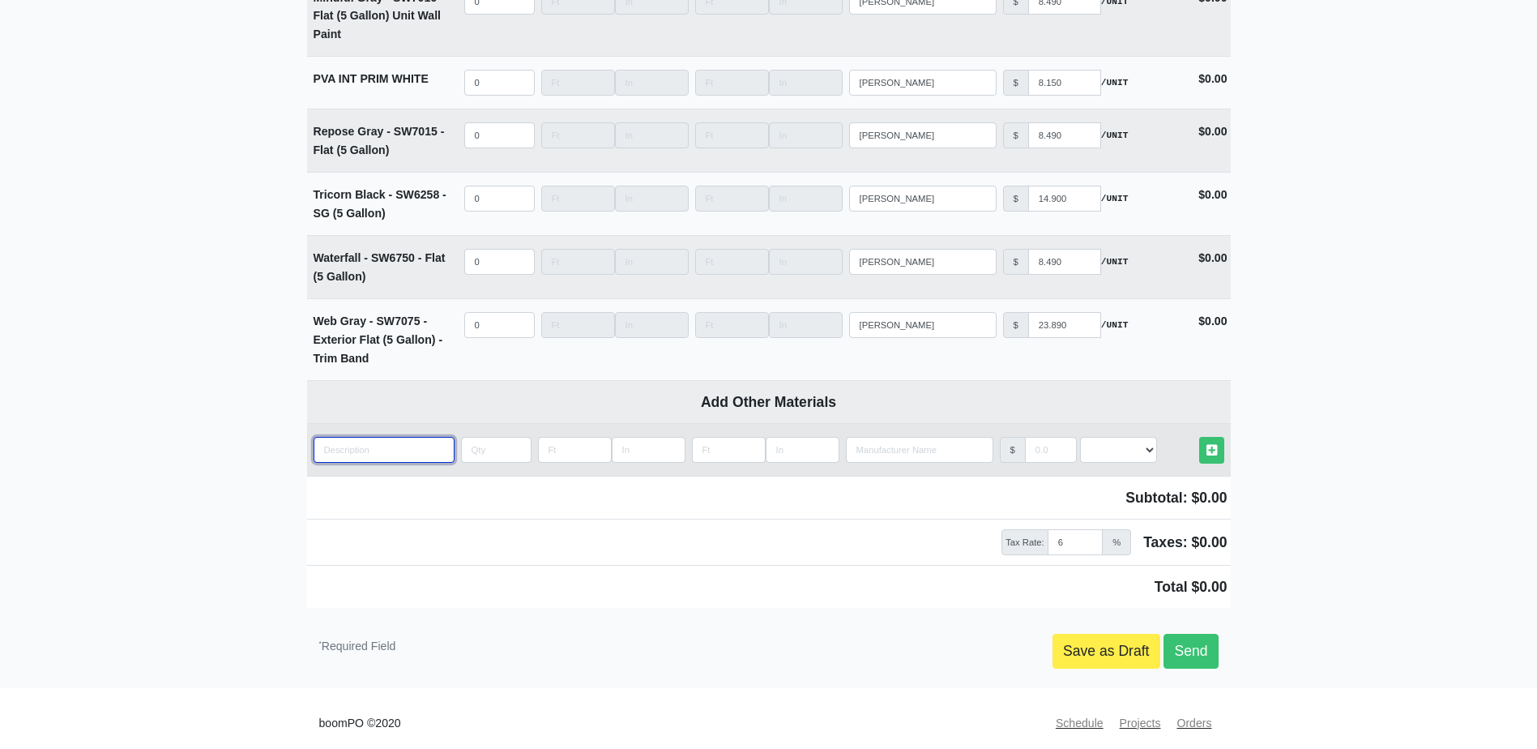
click at [381, 447] on input "quantity" at bounding box center [384, 450] width 141 height 26
paste input "Five Star - SW7646 - Eggshell (Gallon)"
type input "Five Star - SW7646 - Eggshell (Gallon)"
select select
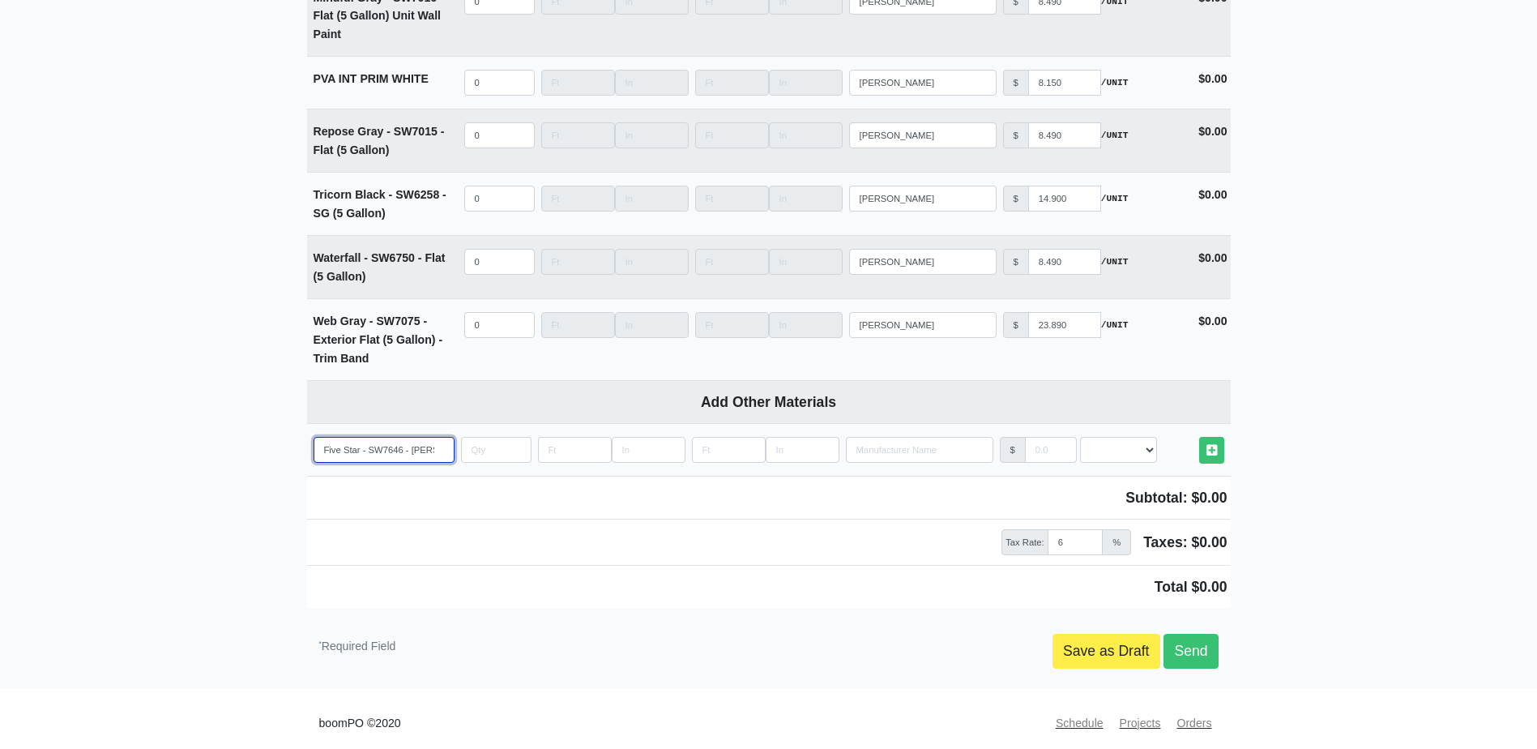
scroll to position [0, 48]
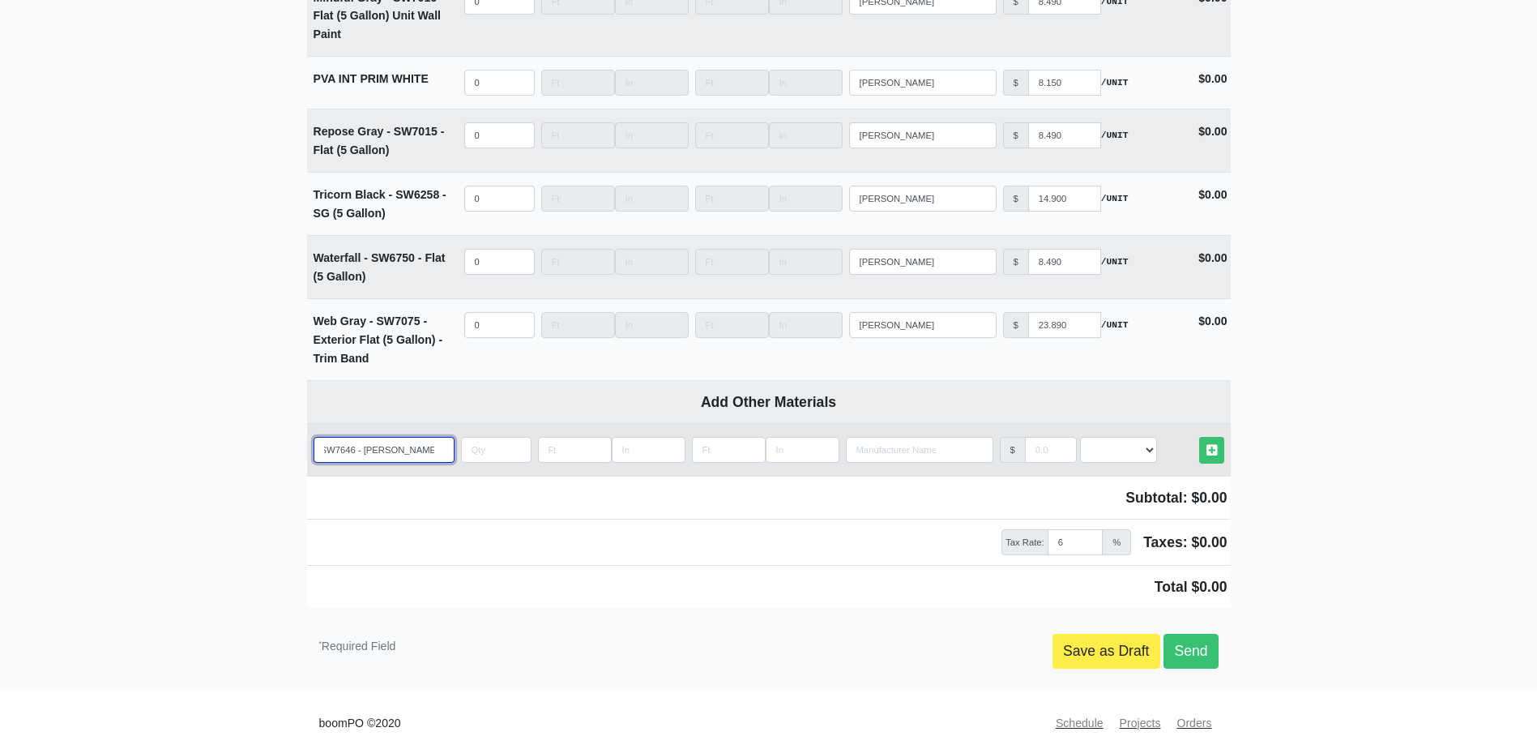
click at [400, 438] on input "Five Star - SW7646 - Eggshell (Gallon)" at bounding box center [384, 450] width 141 height 26
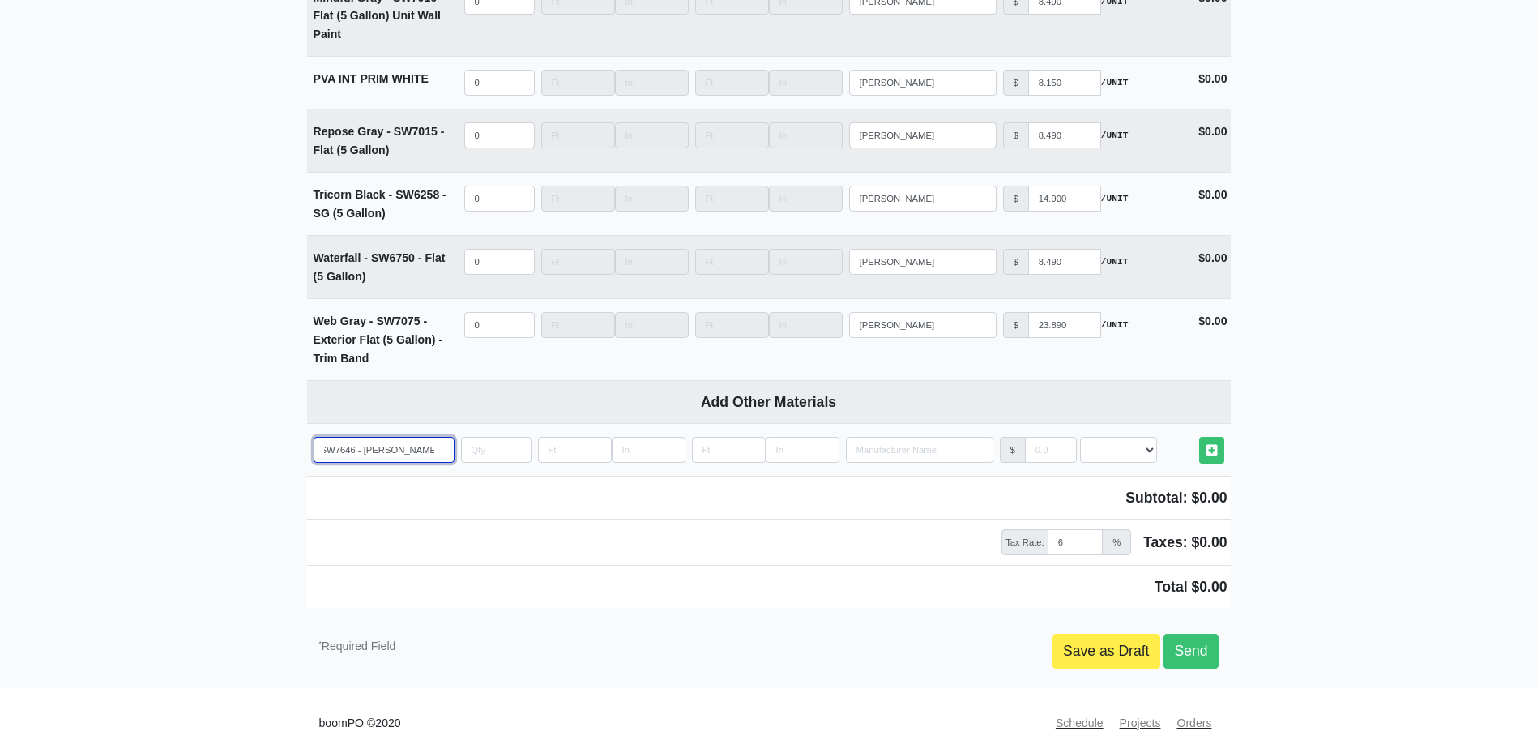
type input "Five Star - SW7646 - Eggshel (Gallon)"
select select
type input "Five Star - SW7646 - Eggshe (Gallon)"
select select
type input "Five Star - SW7646 - Eggsh (Gallon)"
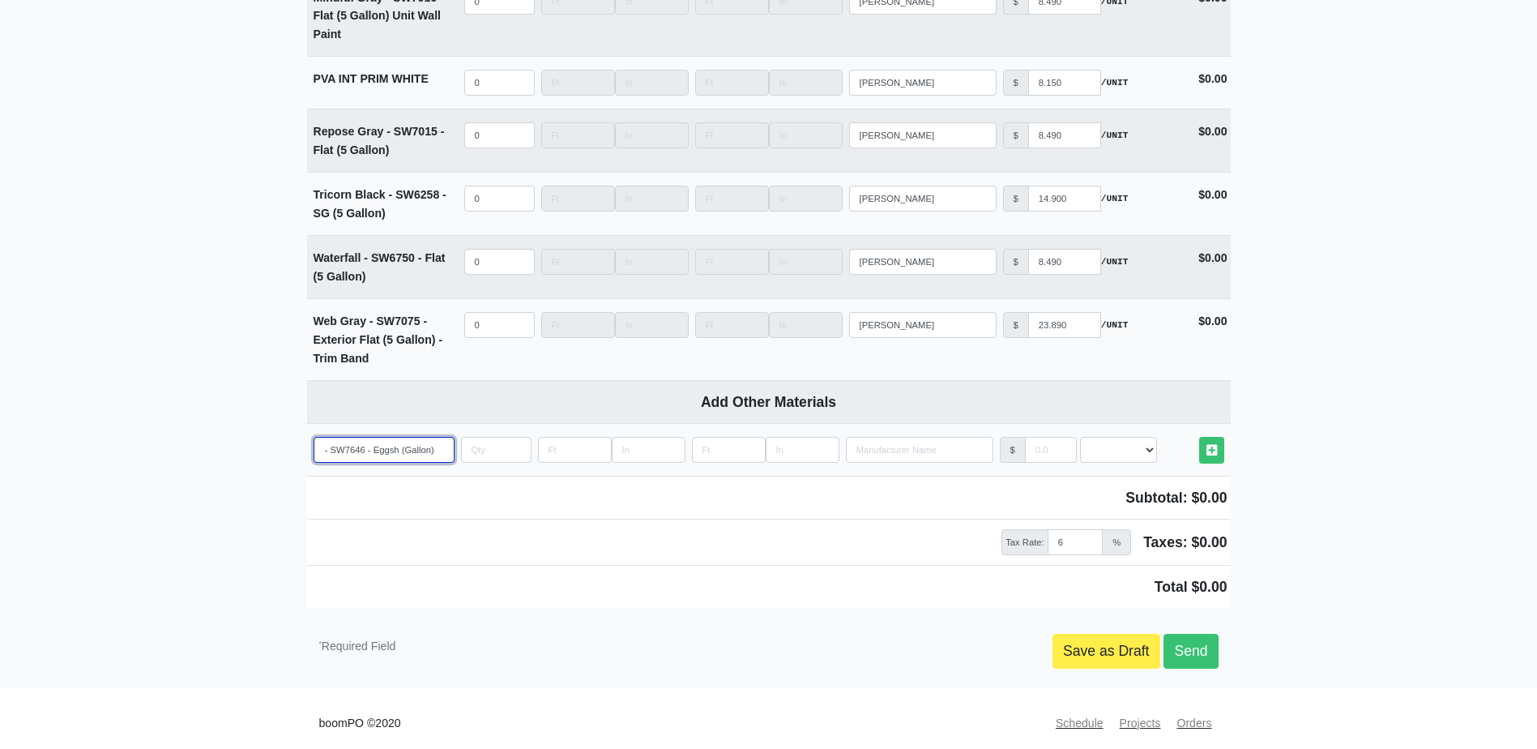
select select
type input "Five Star - SW7646 - Eggs (Gallon)"
select select
type input "Five Star - SW7646 - Egg (Gallon)"
select select
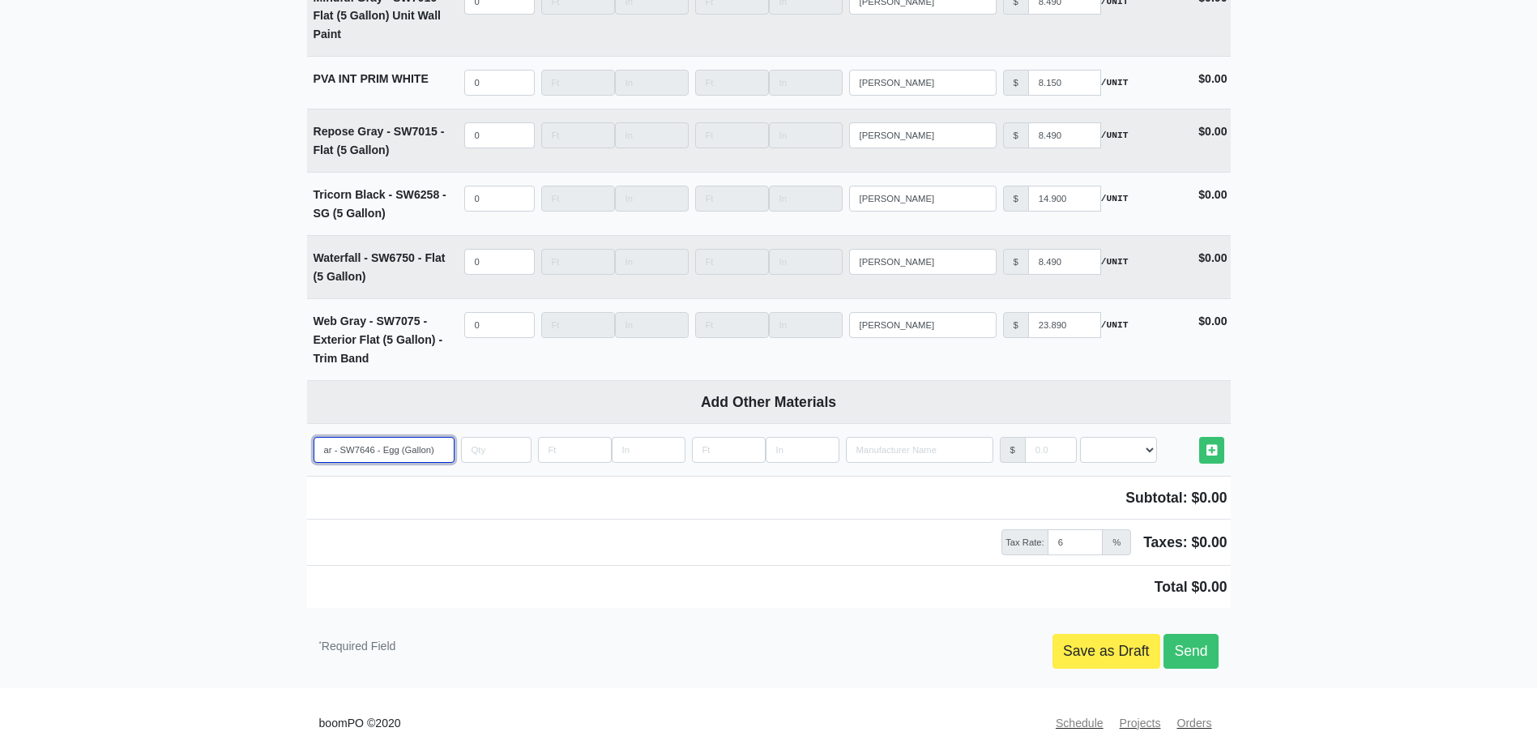
type input "Five Star - SW7646 - Eg (Gallon)"
select select
type input "Five Star - SW7646 - E (Gallon)"
select select
type input "Five Star - SW7646 - (Gallon)"
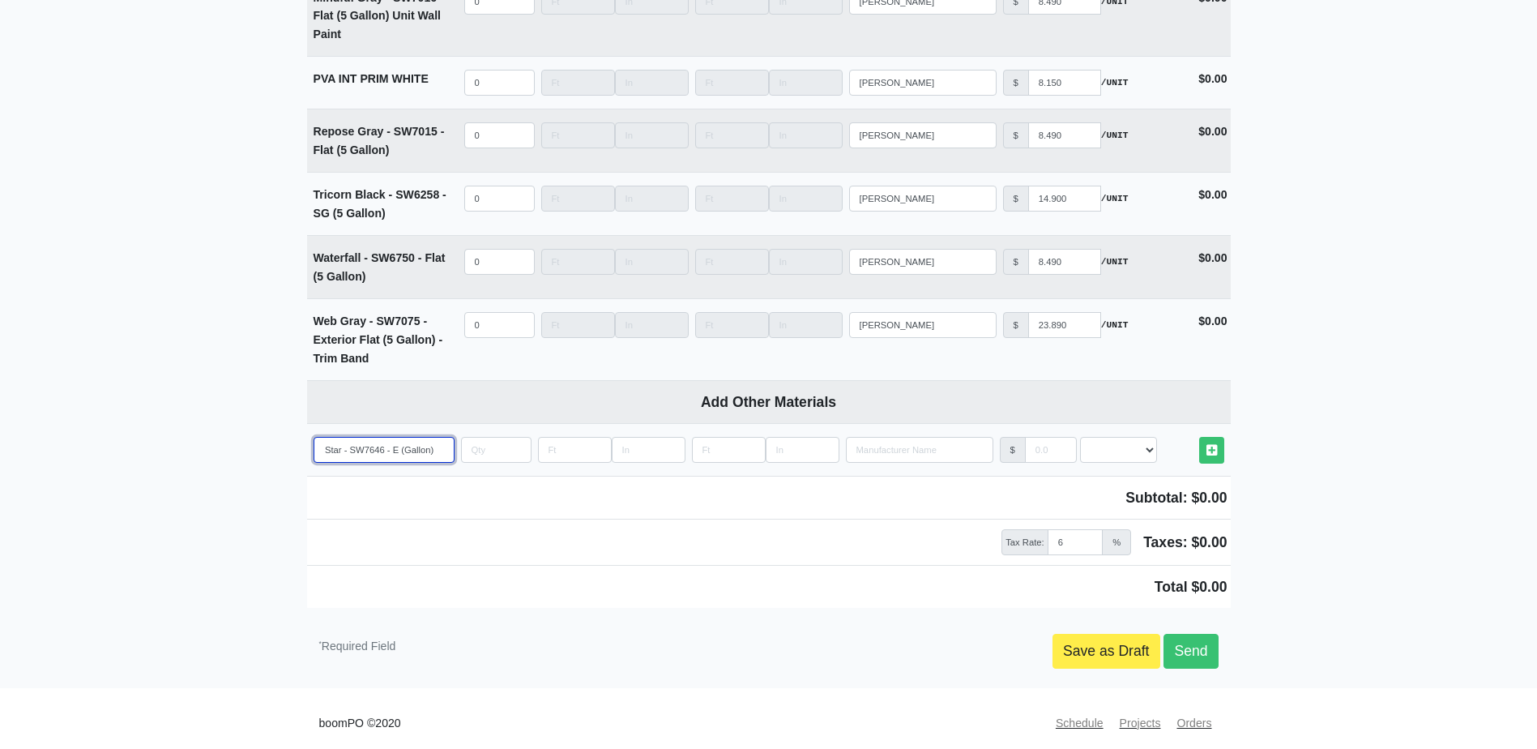
select select
type input "Five Star - SW7646 - F (Gallon)"
select select
type input "Five Star - SW7646 - Fl (Gallon)"
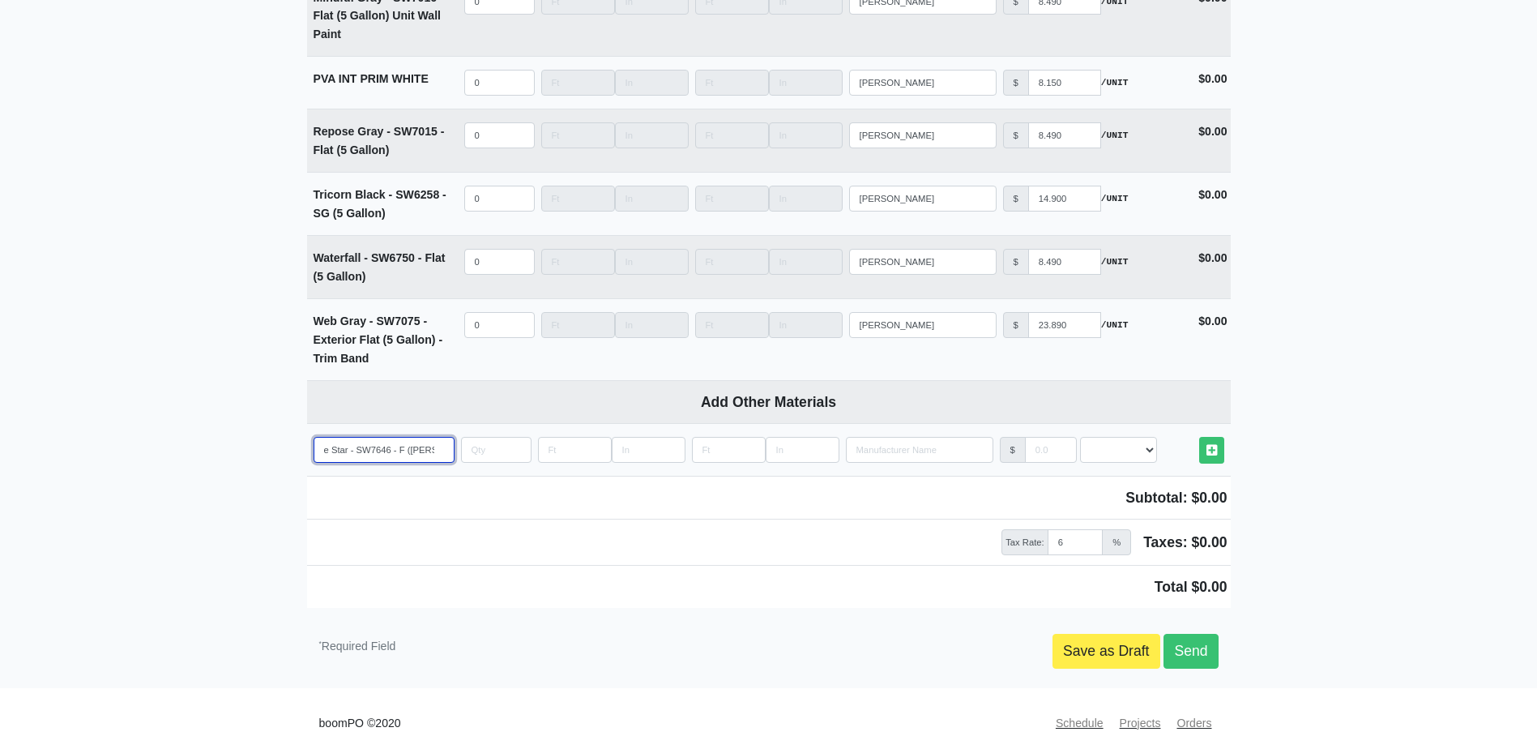
select select
type input "Five Star - SW7646 - Fla (Gallon)"
select select
type input "Five Star - SW7646 - Flat (Gallon)"
select select
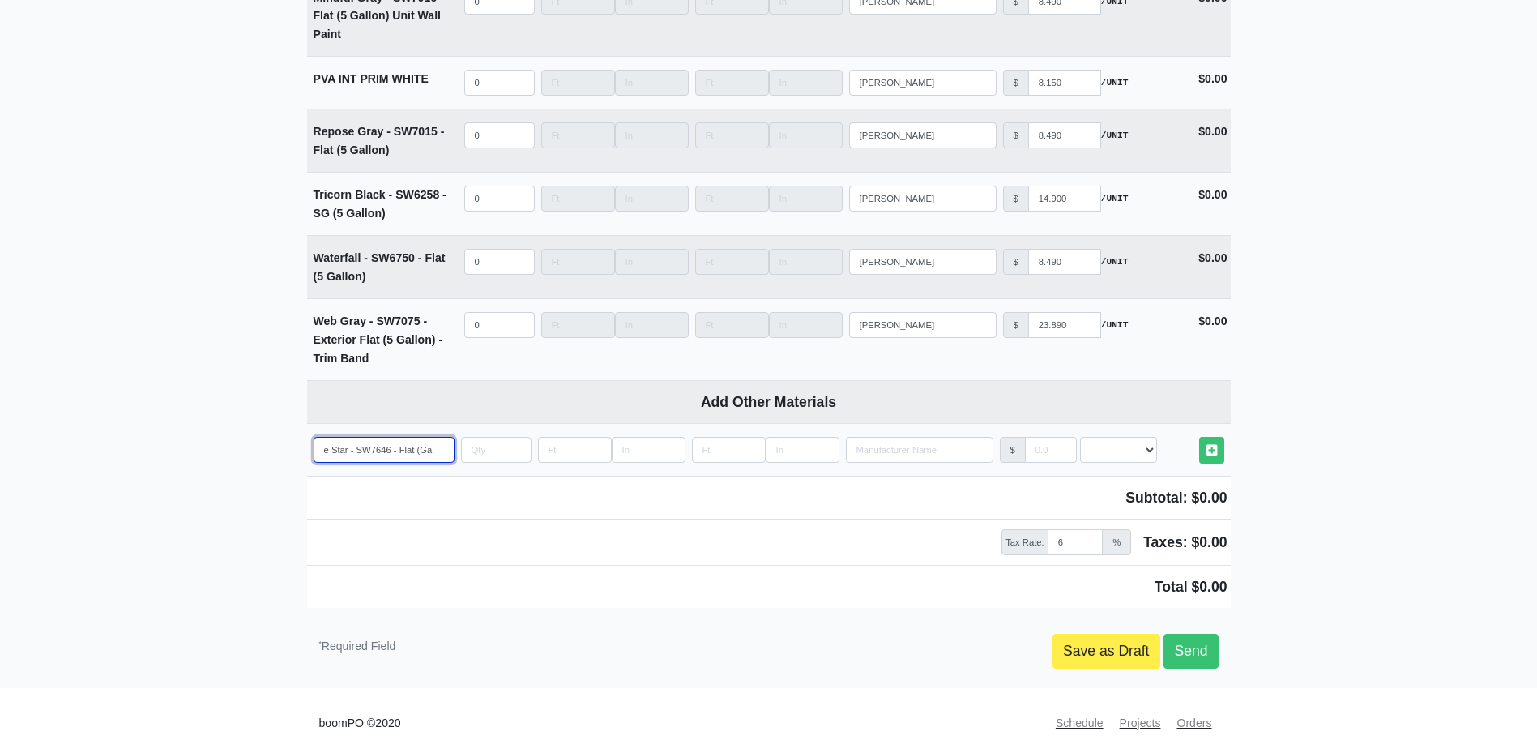
type input "Five Star - SW7646 - Flat (Gallon)"
type input "5"
select select
type input "5"
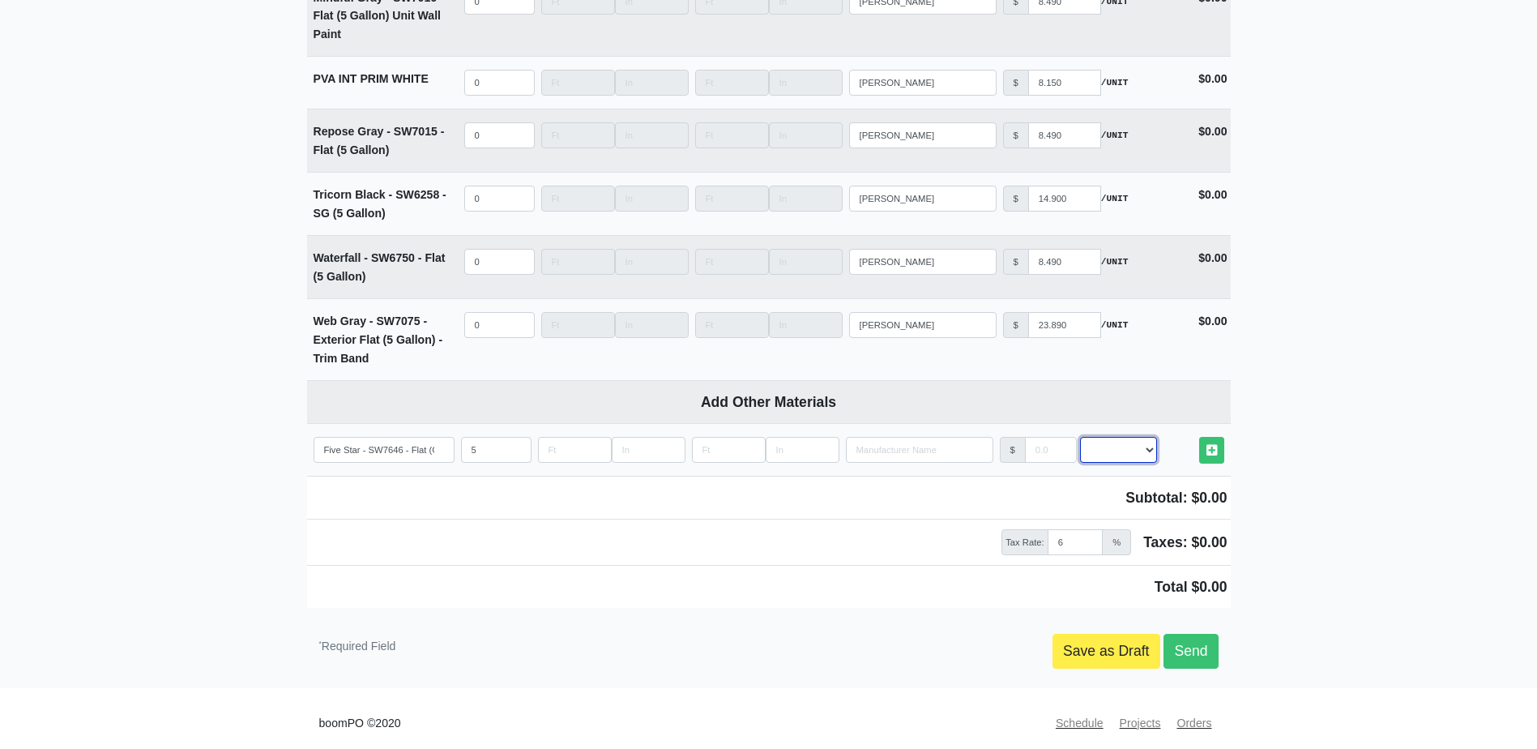
select select "2"
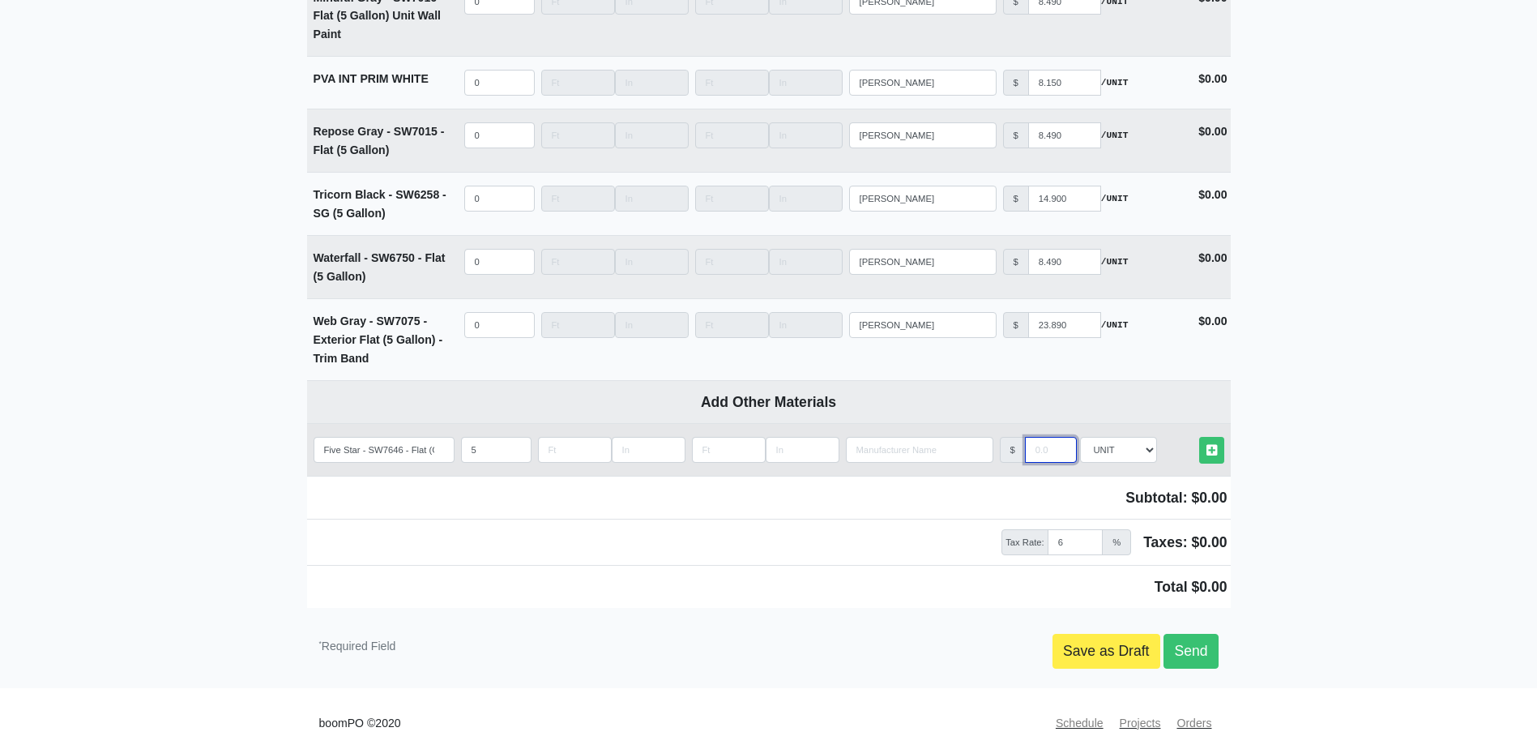
click at [1041, 437] on input "manufacturer" at bounding box center [1051, 450] width 52 height 26
type input "13.27"
click at [1219, 442] on link "Other Materials" at bounding box center [1211, 450] width 25 height 27
select select
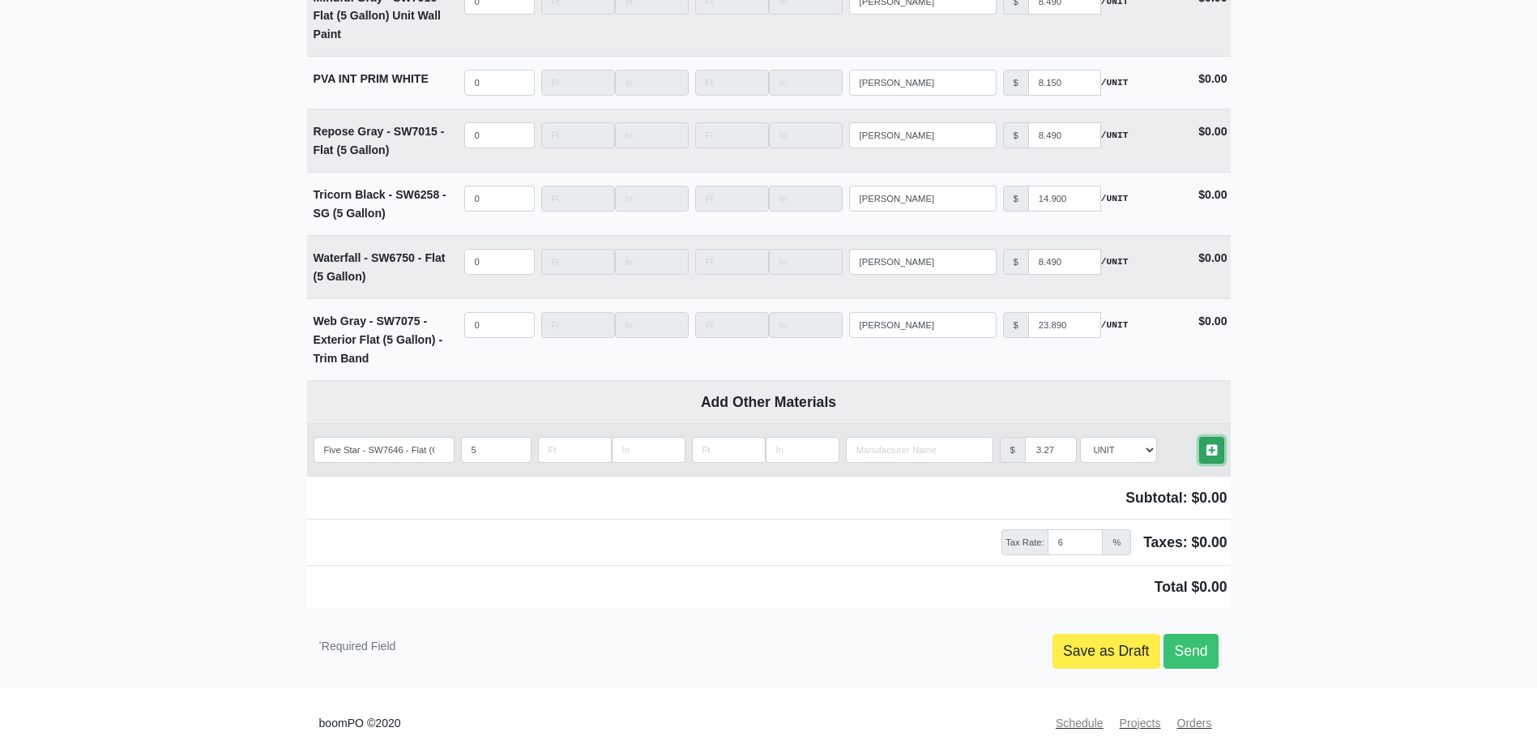
scroll to position [0, 0]
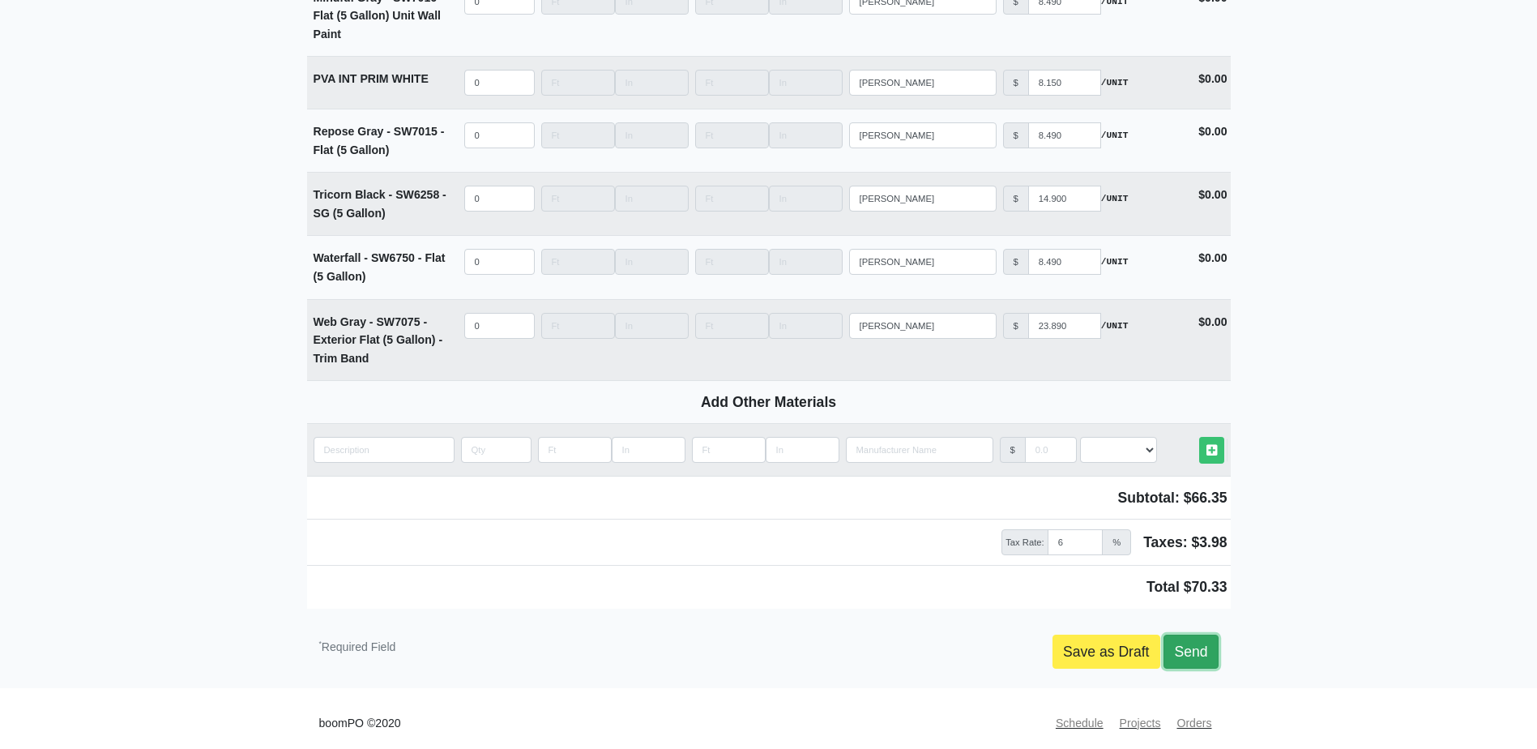
click at [1212, 652] on link "Send" at bounding box center [1191, 652] width 54 height 34
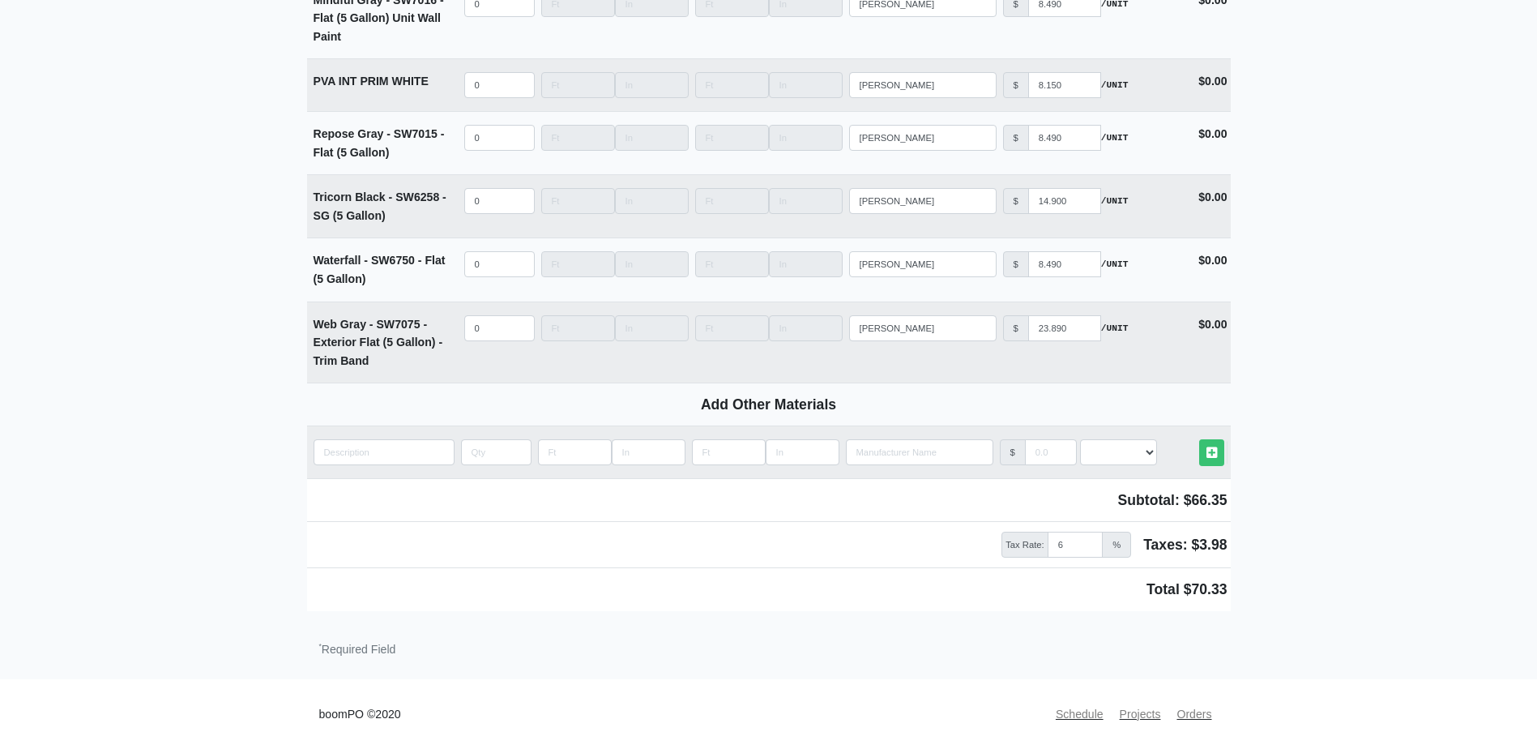
scroll to position [3997, 0]
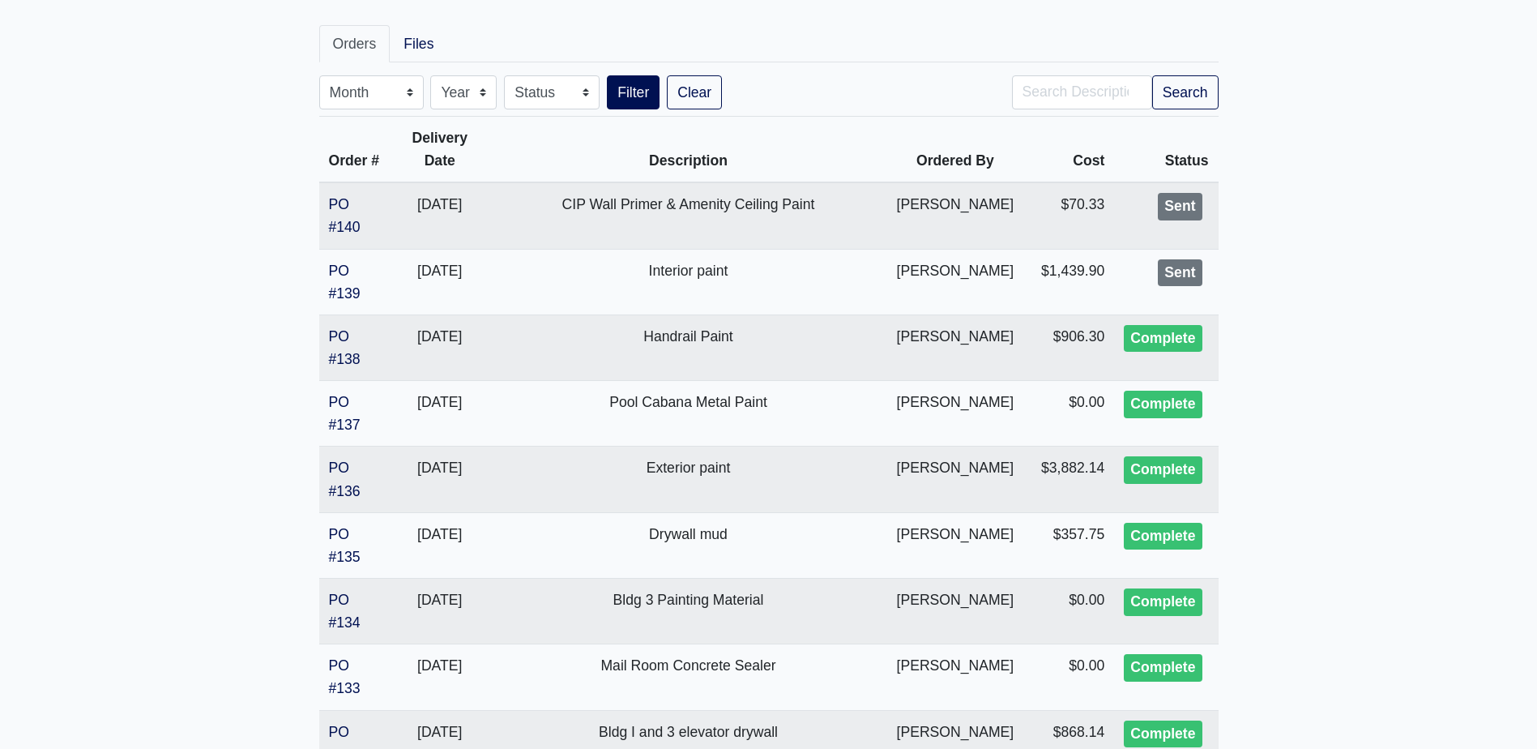
scroll to position [243, 0]
